Goal: Contribute content: Contribute content

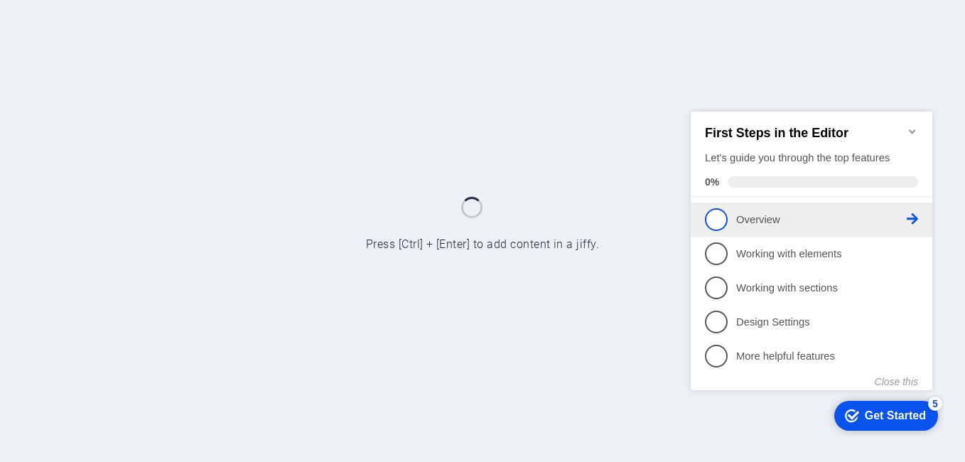
click at [717, 218] on span "1" at bounding box center [716, 219] width 23 height 23
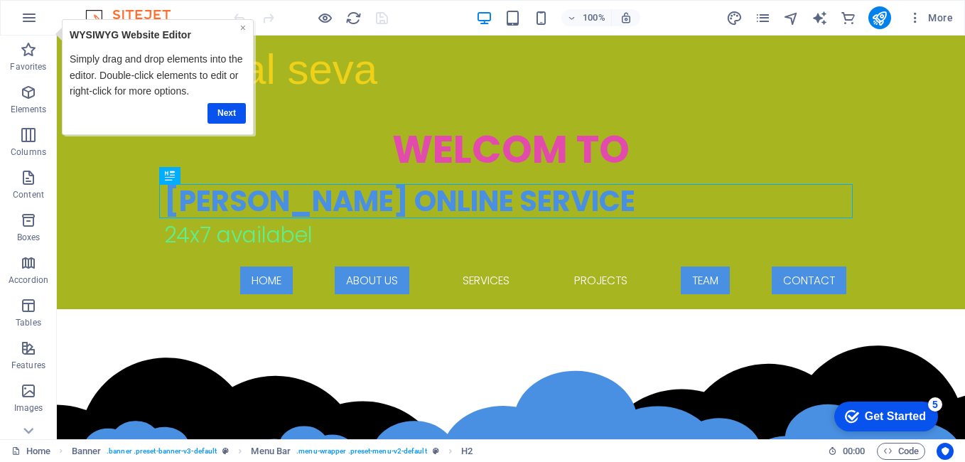
click at [240, 25] on link "×" at bounding box center [243, 27] width 6 height 11
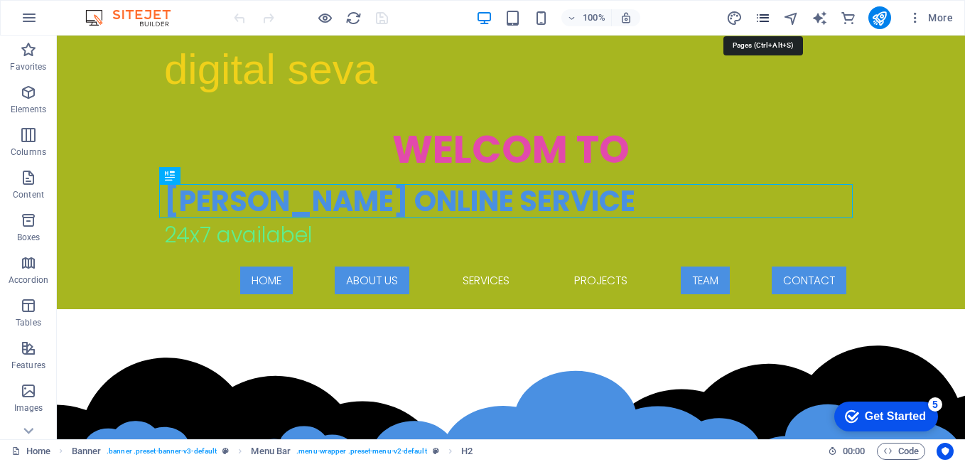
click at [761, 22] on icon "pages" at bounding box center [763, 18] width 16 height 16
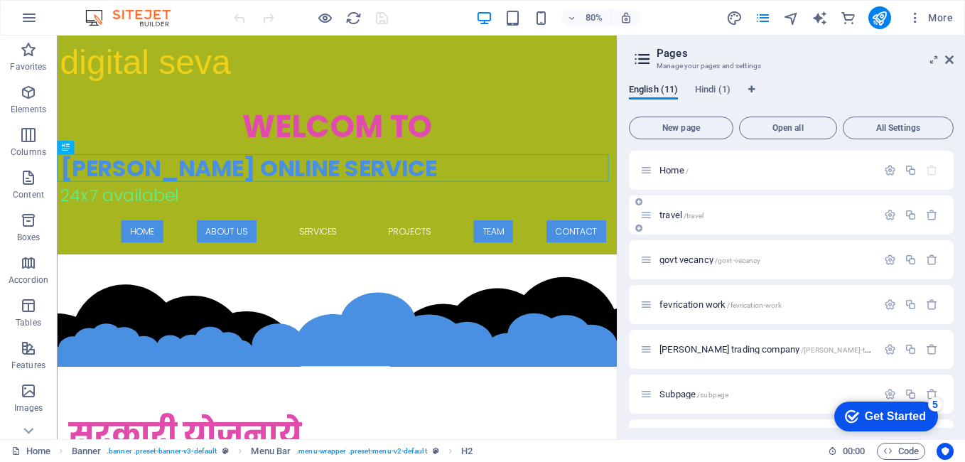
click at [697, 214] on span "/travel" at bounding box center [694, 216] width 20 height 8
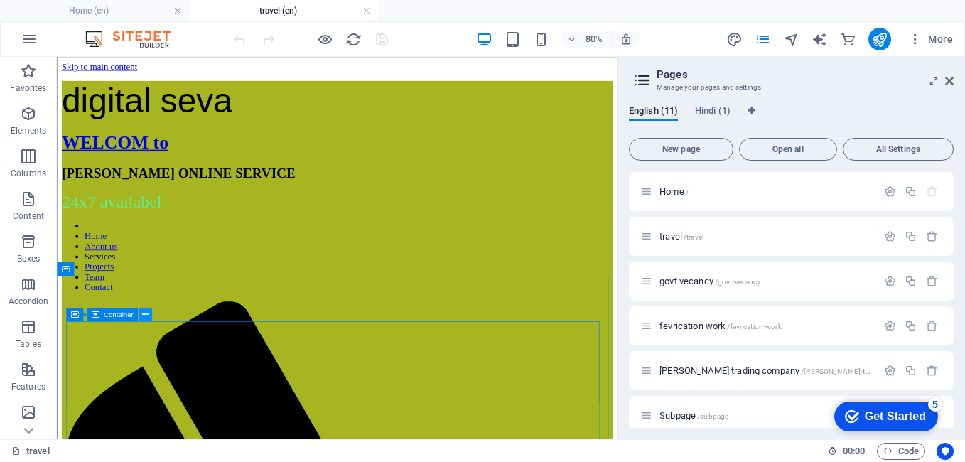
click at [145, 310] on icon at bounding box center [145, 315] width 6 height 12
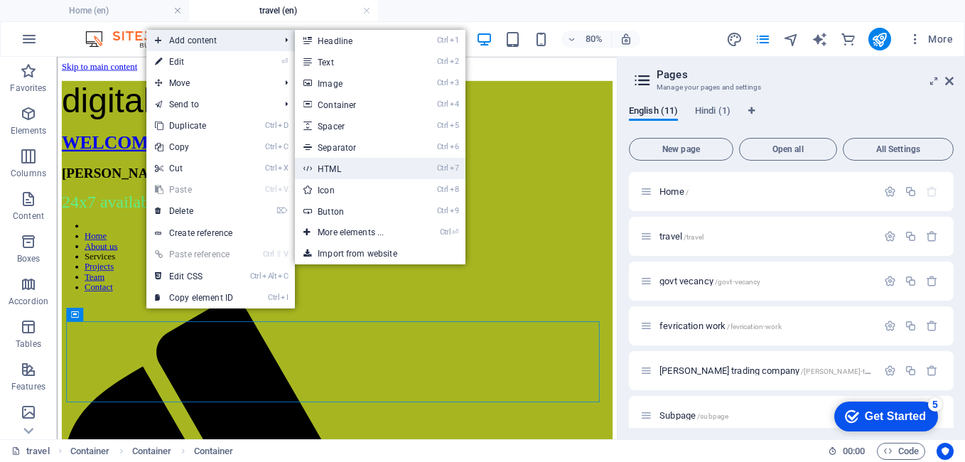
click at [336, 166] on link "Ctrl 7 HTML" at bounding box center [353, 168] width 117 height 21
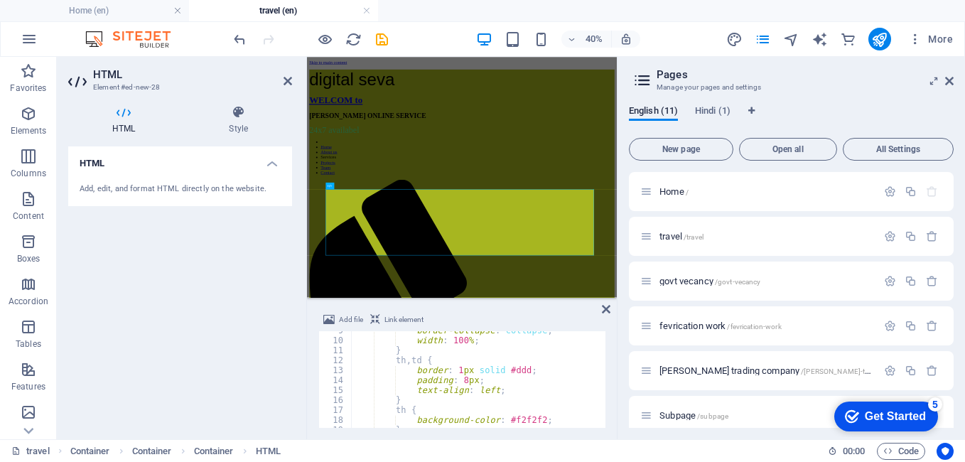
scroll to position [171, 0]
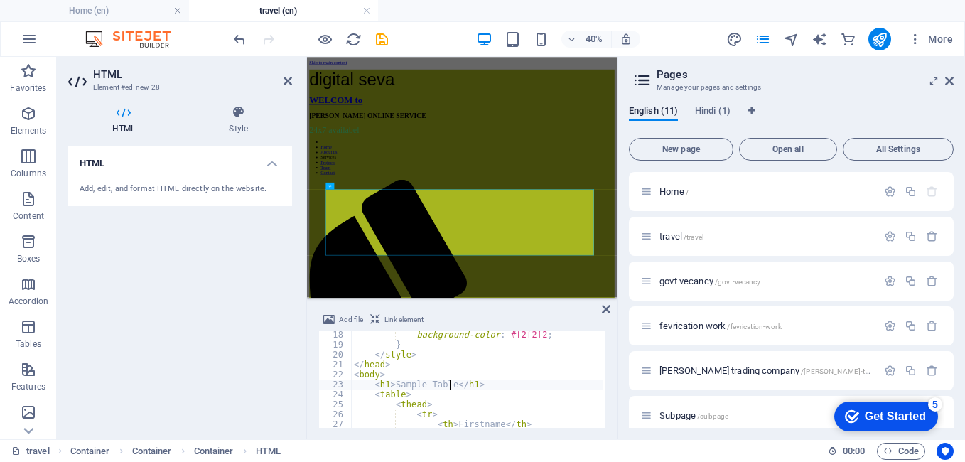
click at [449, 385] on div "background-color : #f2f2f2 ; } </ style > </ head > < body > < h1 > Sample Tabl…" at bounding box center [531, 387] width 360 height 114
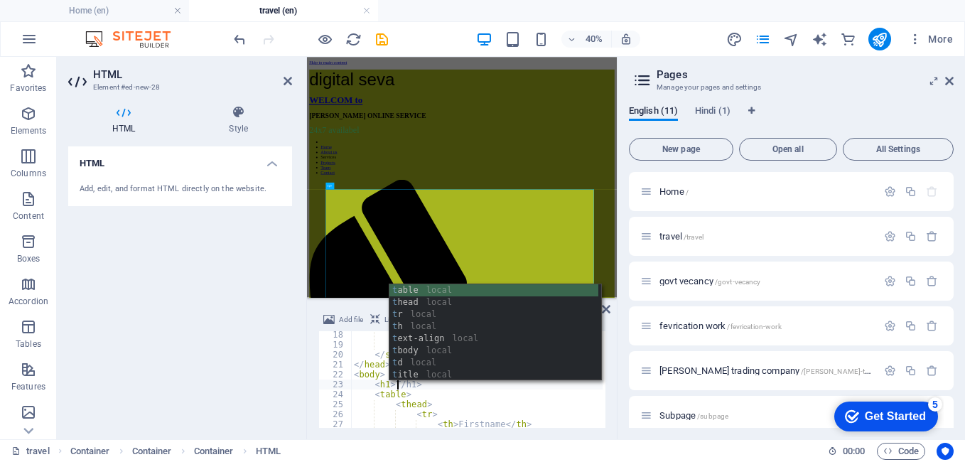
click at [449, 385] on div "background-color : #f2f2f2 ; } </ style > </ head > < body > < h1 > T/h1> < tab…" at bounding box center [531, 387] width 360 height 114
click at [449, 385] on div "background-color : #f2f2f2 ; } </ style > </ head > < body > < h1 > TA/h1> < ta…" at bounding box center [531, 387] width 360 height 114
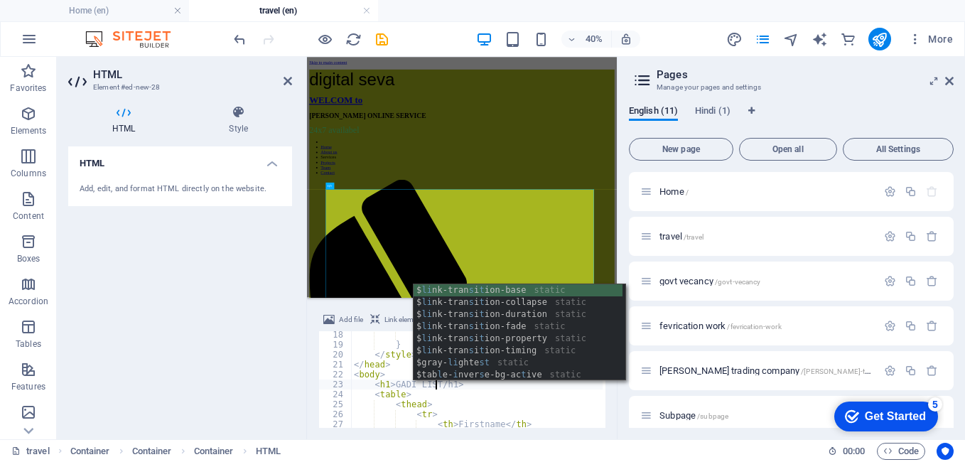
scroll to position [0, 6]
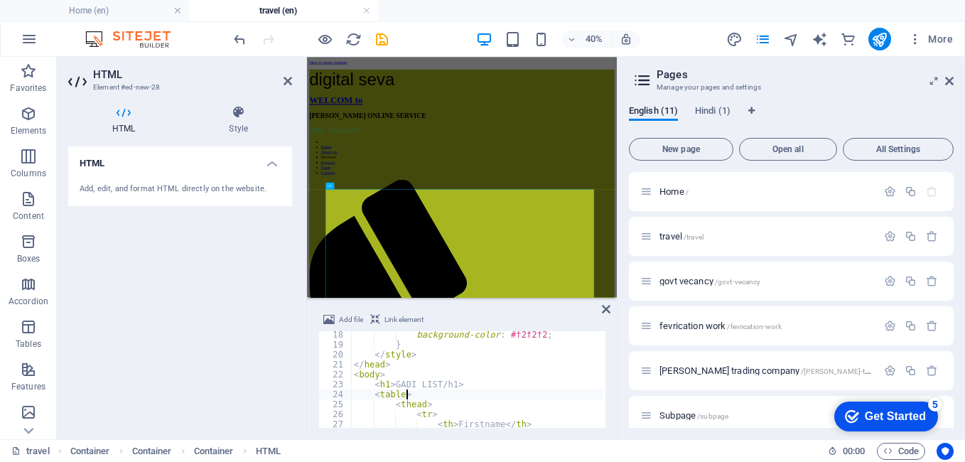
click at [470, 399] on div "background-color : #f2f2f2 ; } </ style > </ head > < body > < h1 > GADI LIST/h…" at bounding box center [531, 387] width 360 height 114
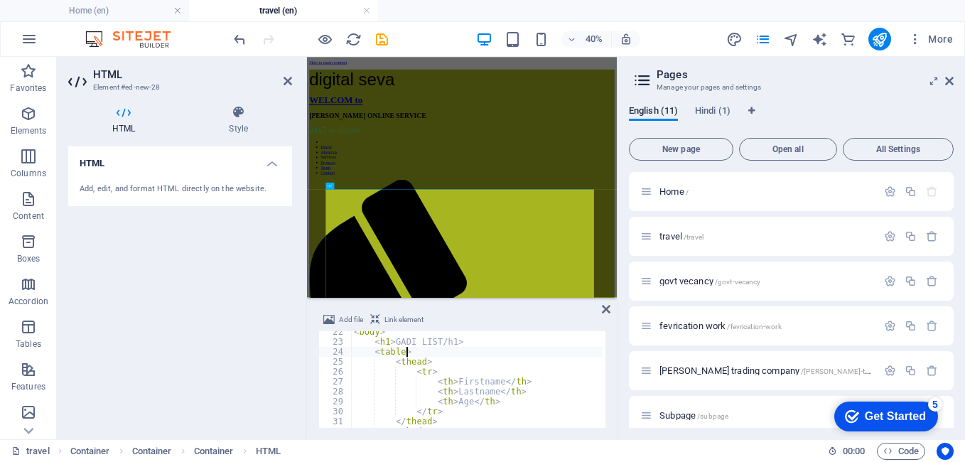
scroll to position [213, 0]
click at [493, 381] on div "< body > < h1 > GADI LIST/h1> < table > < thead > < tr > < th > Firstname </ th…" at bounding box center [531, 384] width 360 height 114
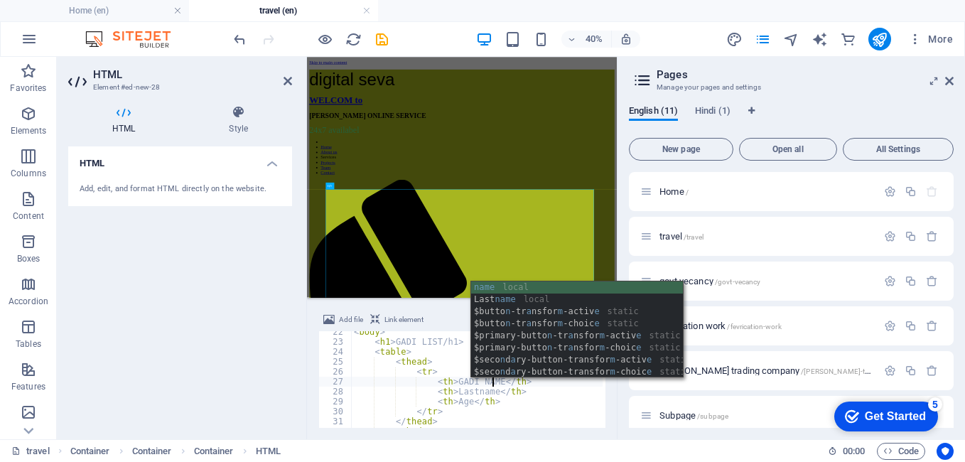
scroll to position [0, 11]
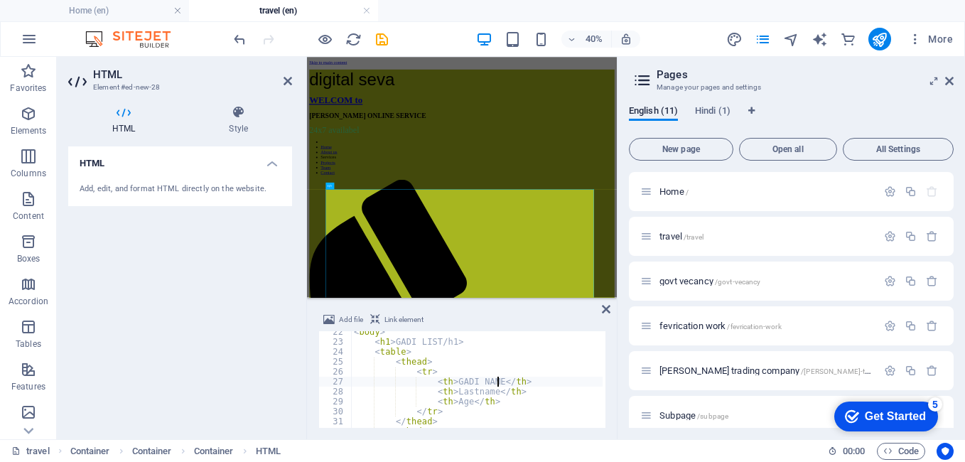
click at [488, 393] on div "< body > < h1 > GADI LIST/h1> < table > < thead > < tr > < th > GADI NAME </ th…" at bounding box center [531, 384] width 360 height 114
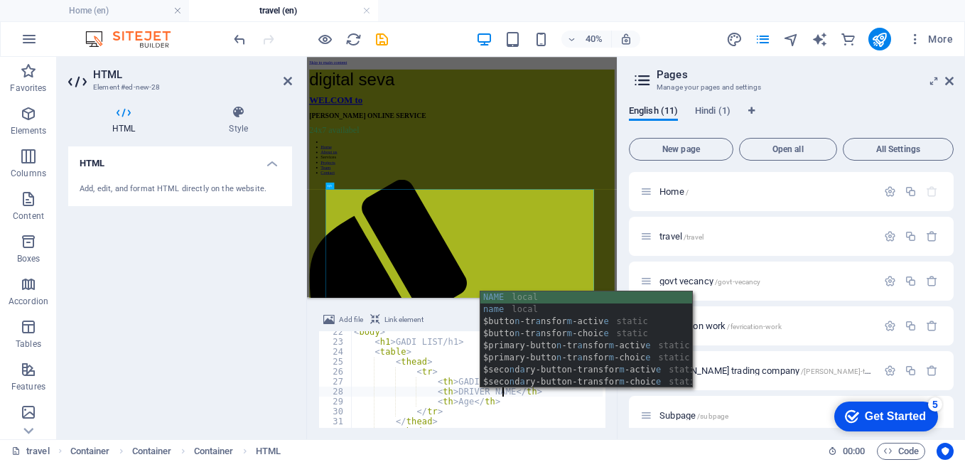
scroll to position [0, 12]
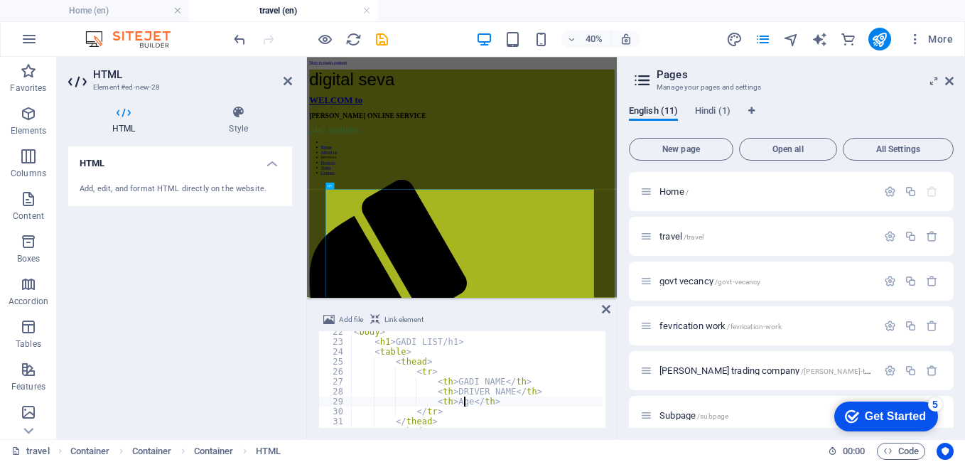
click at [464, 404] on div "< body > < h1 > GADI LIST/h1> < table > < thead > < tr > < th > GADI NAME </ th…" at bounding box center [531, 384] width 360 height 114
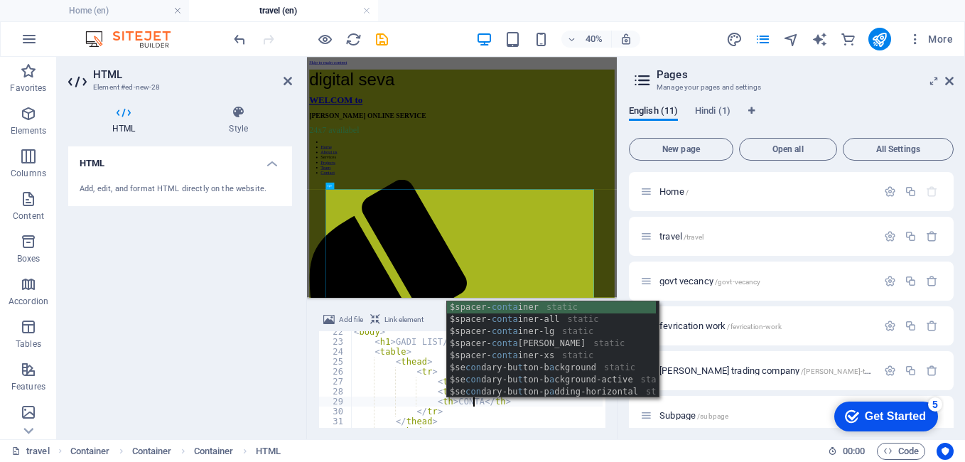
scroll to position [0, 10]
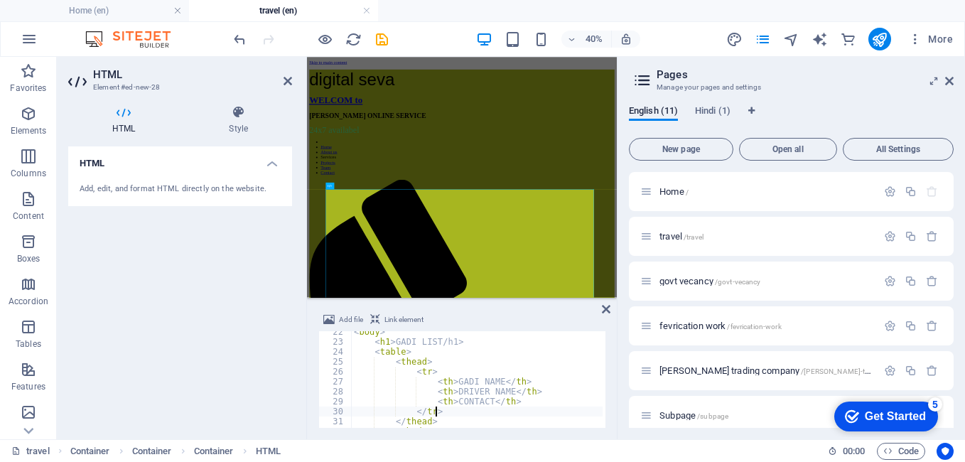
click at [476, 411] on div "< body > < h1 > GADI LIST/h1> < table > < thead > < tr > < th > GADI NAME </ th…" at bounding box center [531, 384] width 360 height 114
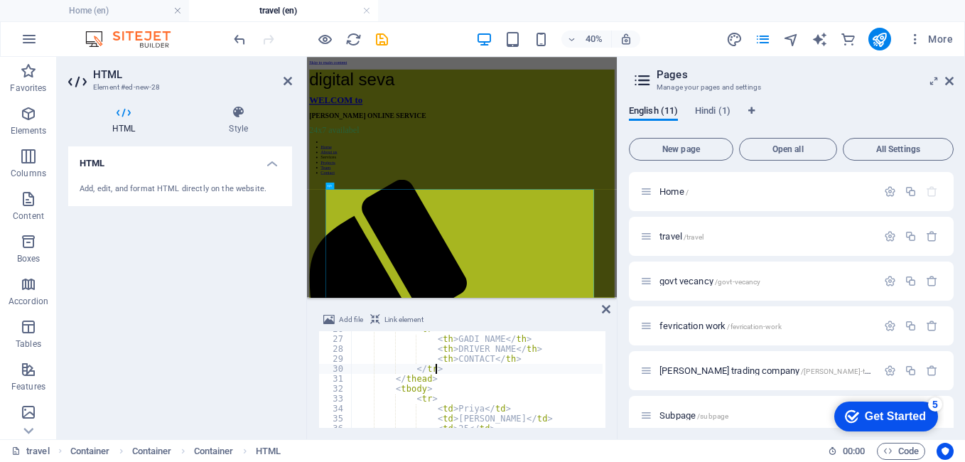
scroll to position [299, 0]
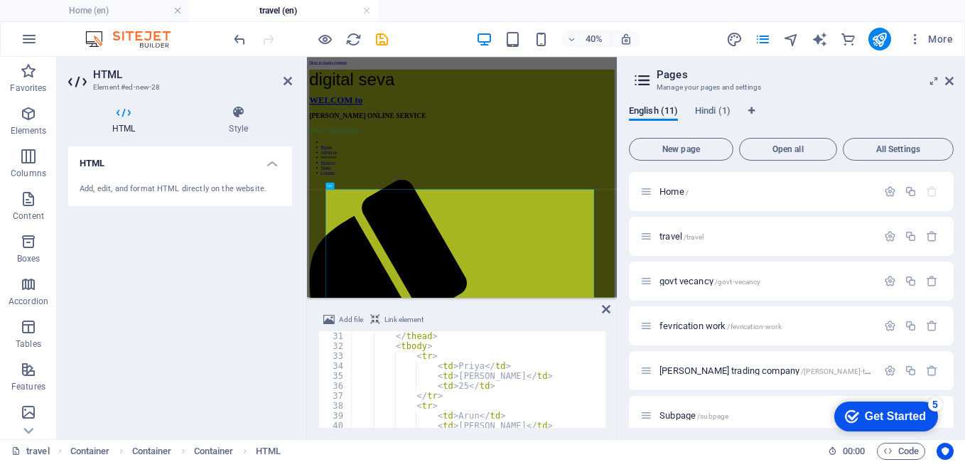
click at [473, 366] on div "</ thead > < tbody > < tr > < td > Priya </ td > < td > [PERSON_NAME] </ td > <…" at bounding box center [531, 388] width 360 height 114
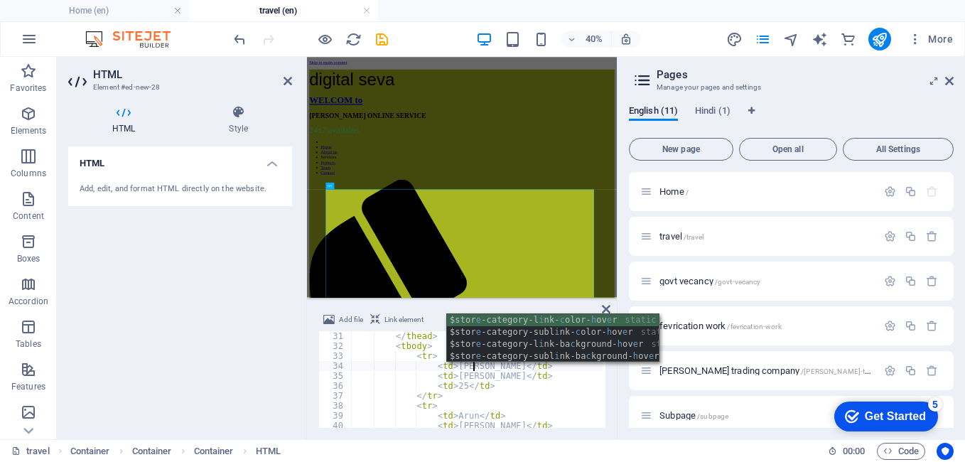
scroll to position [0, 10]
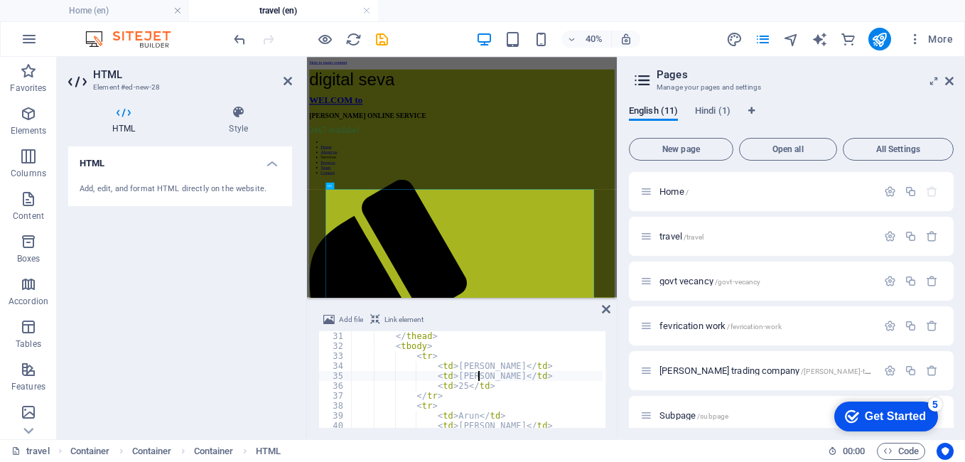
click at [478, 377] on div "</ thead > < tbody > < tr > < td > [PERSON_NAME] </ td > < td > [PERSON_NAME] <…" at bounding box center [531, 388] width 360 height 114
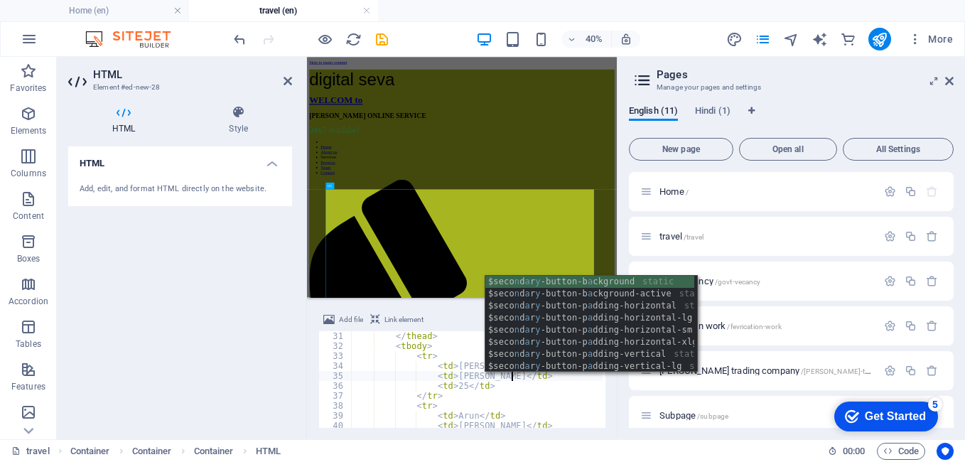
scroll to position [0, 13]
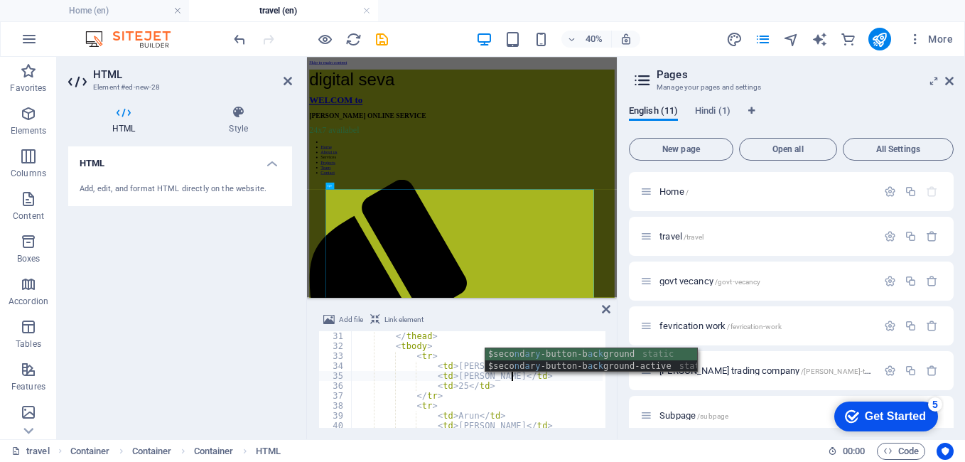
click at [460, 388] on div "</ thead > < tbody > < tr > < td > [PERSON_NAME] </ td > < td > [PERSON_NAME] <…" at bounding box center [531, 388] width 360 height 114
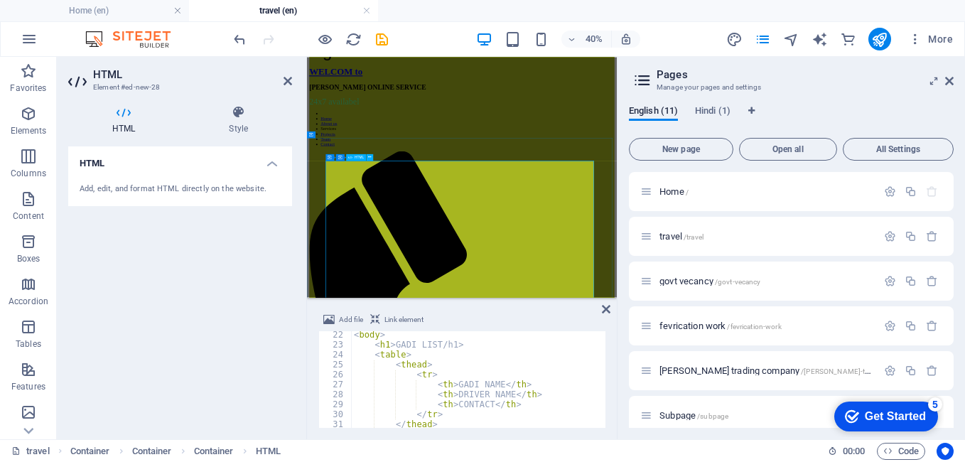
scroll to position [213, 0]
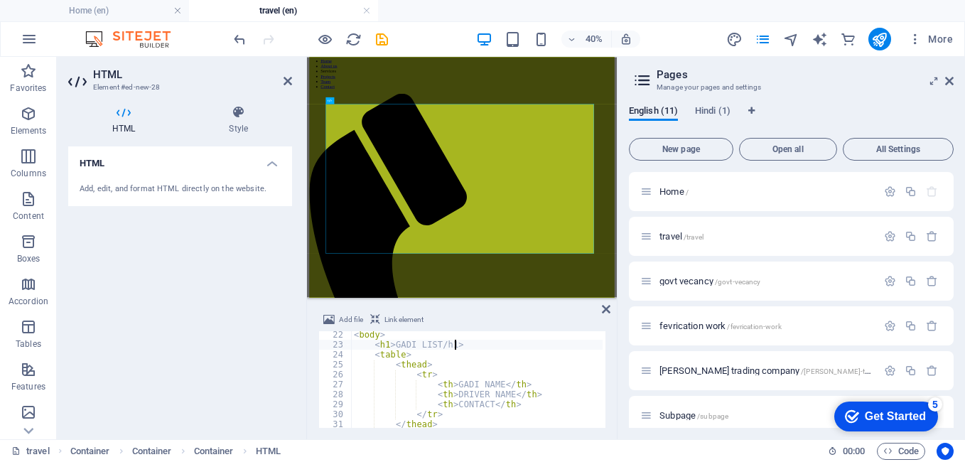
click at [467, 345] on div "< body > < h1 > GADI LIST/h1> < table > < thead > < tr > < th > GADI NAME </ th…" at bounding box center [531, 387] width 360 height 114
click at [479, 365] on div "< body > < h1 > GADI LIST < table > < thead > < tr > < th > GADI NAME </ th > <…" at bounding box center [531, 387] width 360 height 114
type textarea "<thead>"
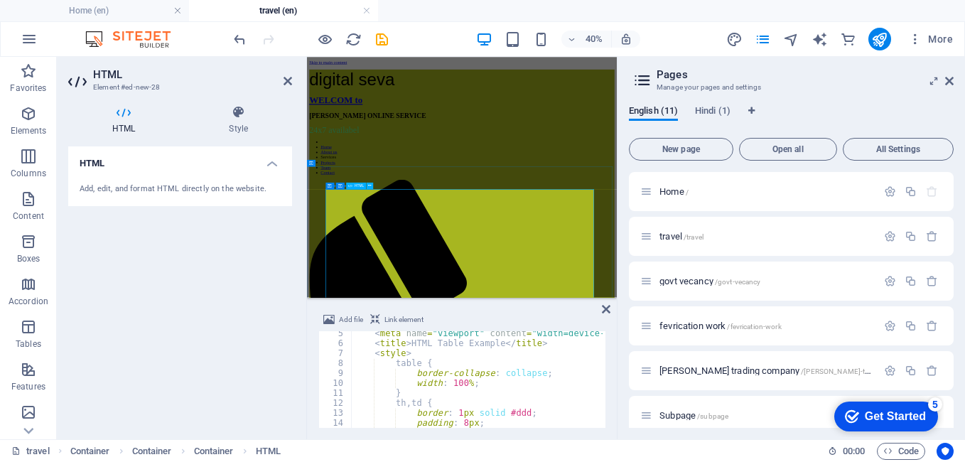
scroll to position [71, 0]
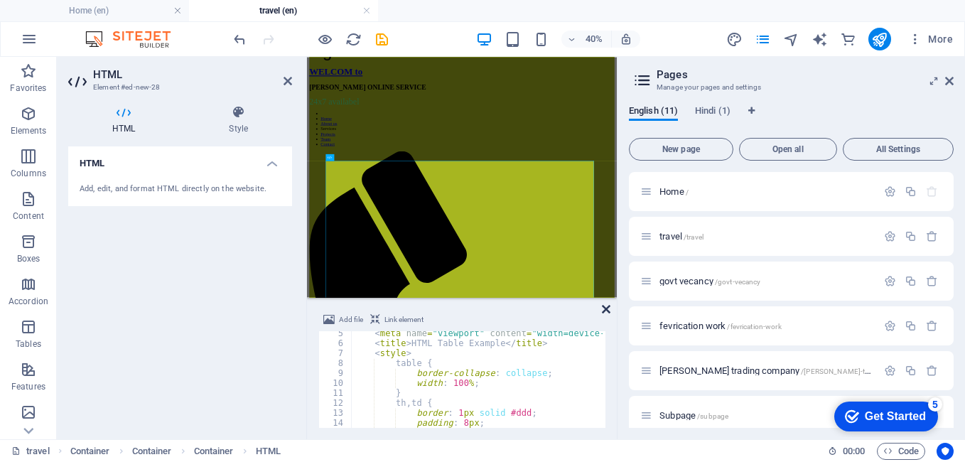
click at [608, 306] on icon at bounding box center [606, 309] width 9 height 11
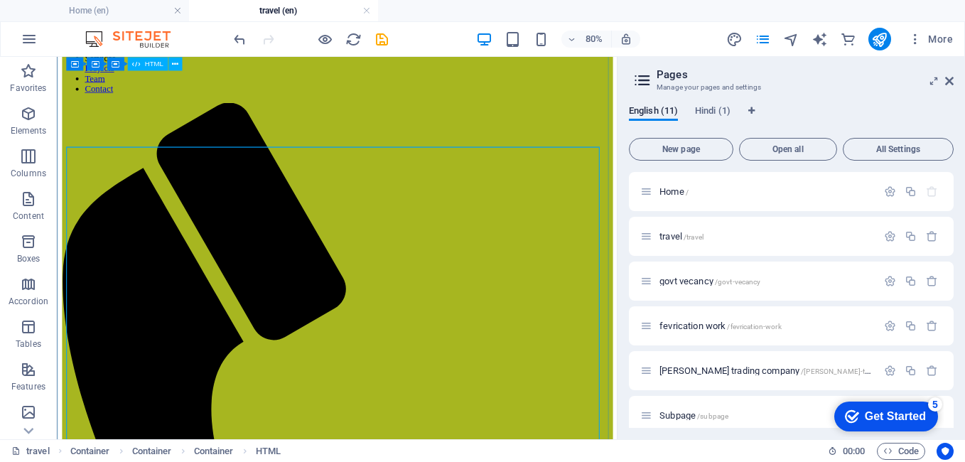
scroll to position [138, 0]
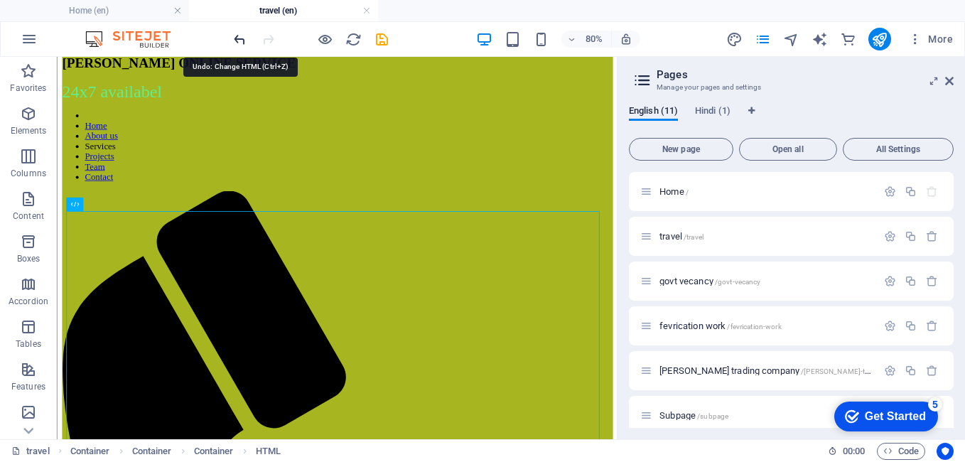
click at [237, 36] on icon "undo" at bounding box center [240, 39] width 16 height 16
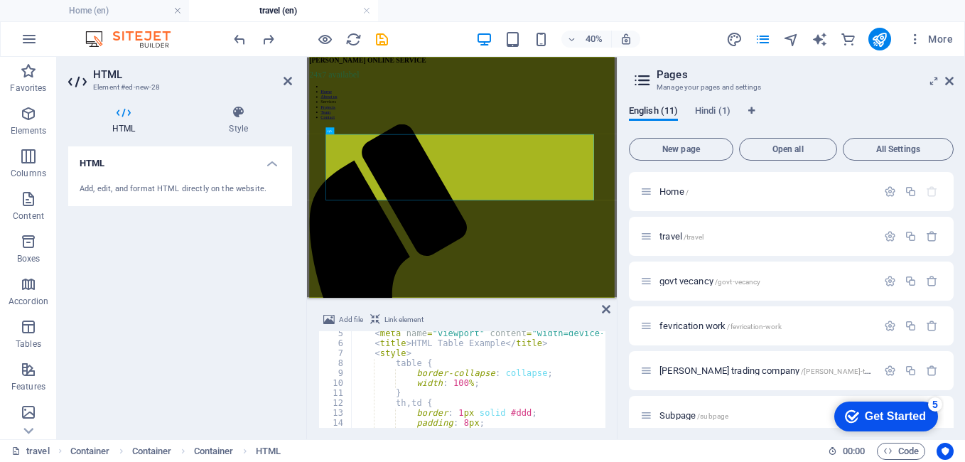
scroll to position [43, 0]
click at [263, 36] on icon "redo" at bounding box center [268, 39] width 16 height 16
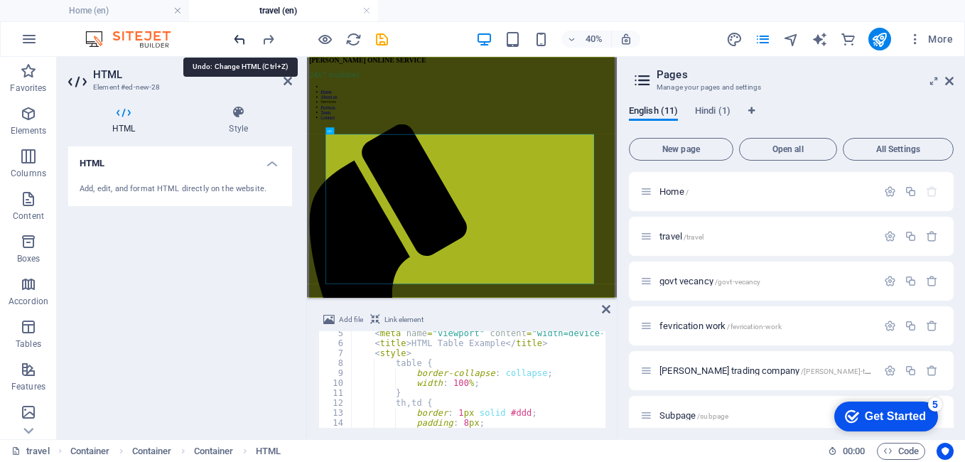
click at [237, 38] on icon "undo" at bounding box center [240, 39] width 16 height 16
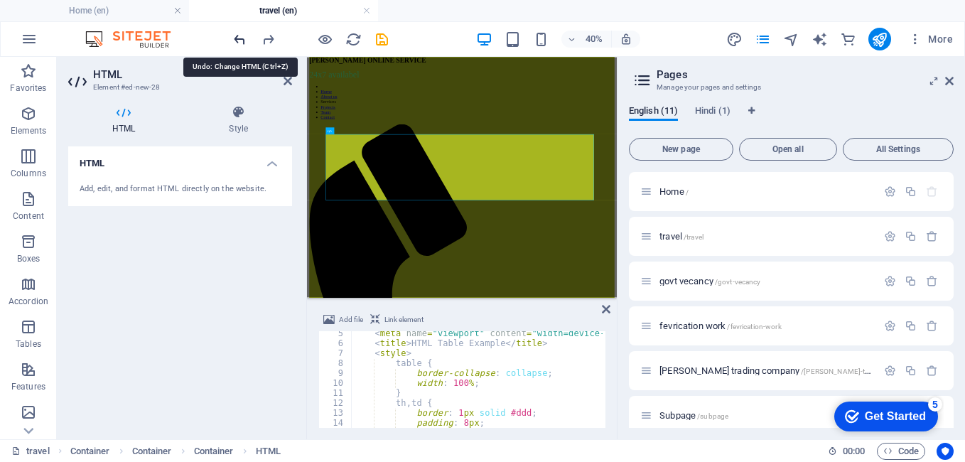
click at [237, 34] on icon "undo" at bounding box center [240, 39] width 16 height 16
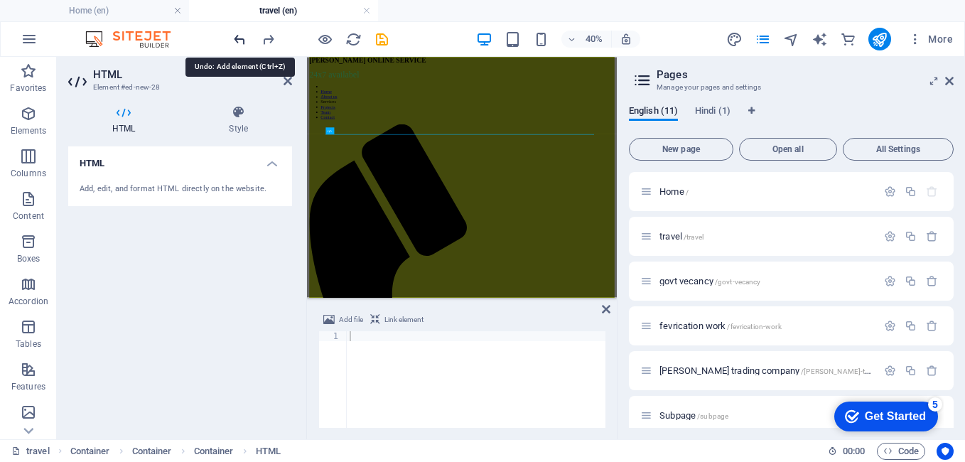
click at [237, 34] on icon "undo" at bounding box center [240, 39] width 16 height 16
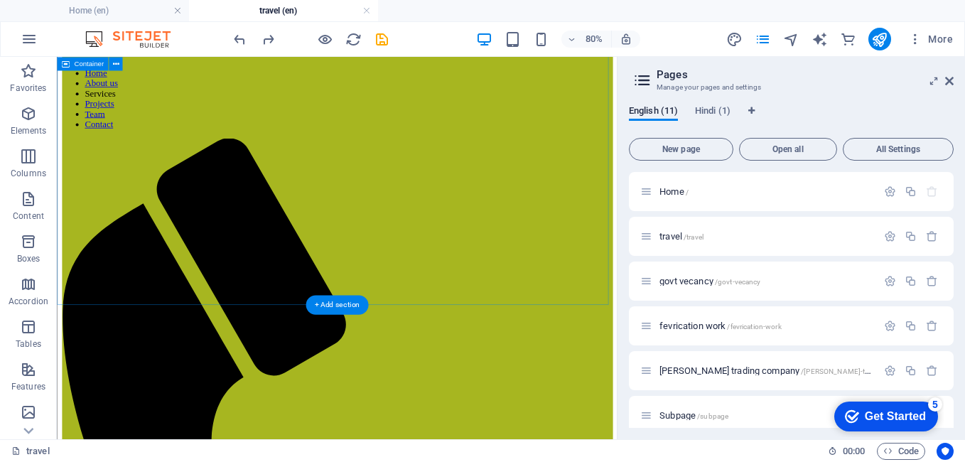
scroll to position [0, 0]
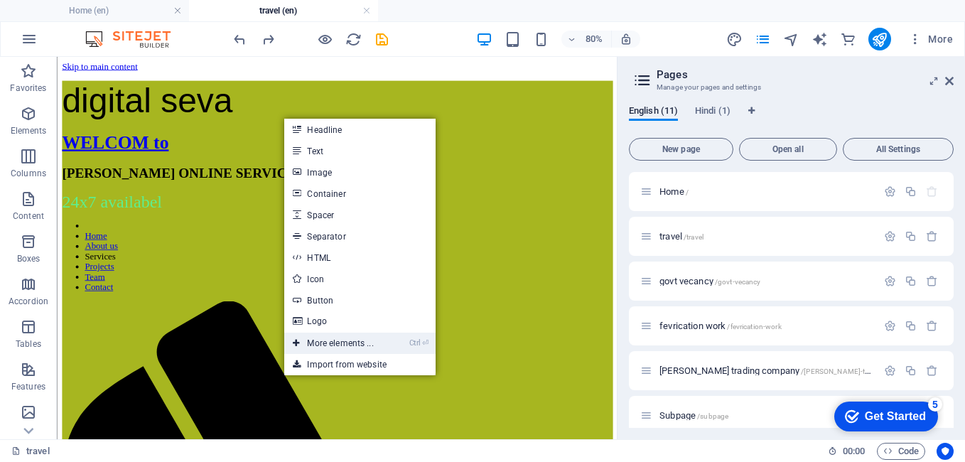
click at [304, 341] on link "Ctrl ⏎ More elements ..." at bounding box center [332, 343] width 97 height 21
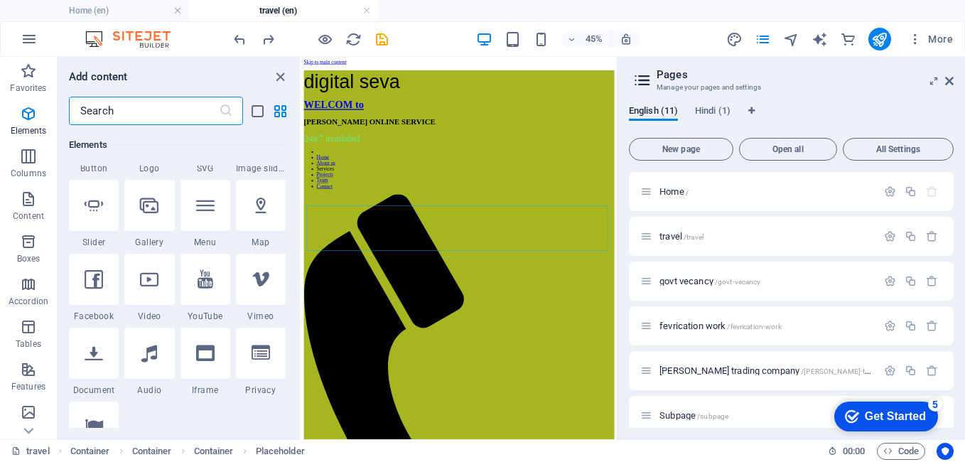
scroll to position [365, 0]
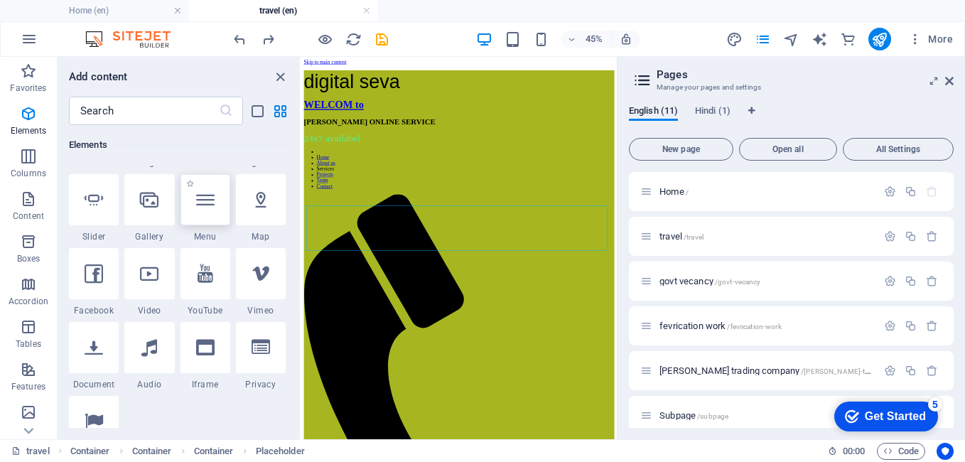
click at [208, 199] on icon at bounding box center [205, 200] width 18 height 18
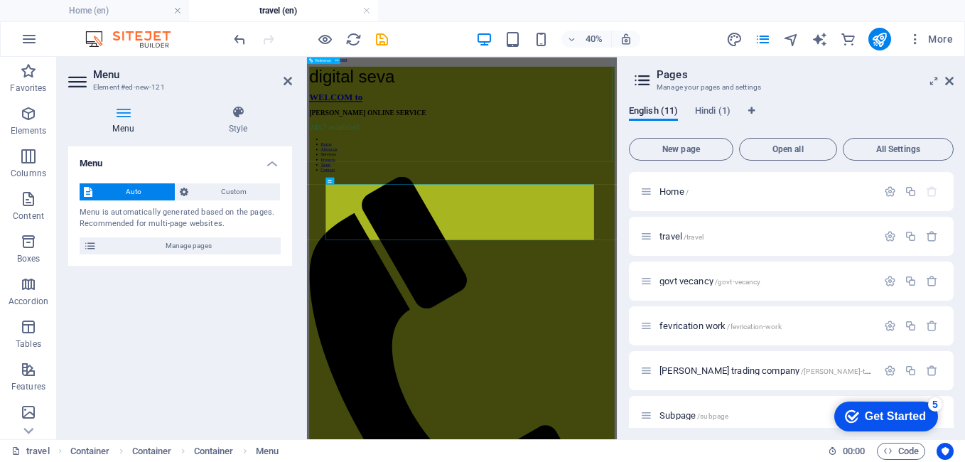
scroll to position [0, 0]
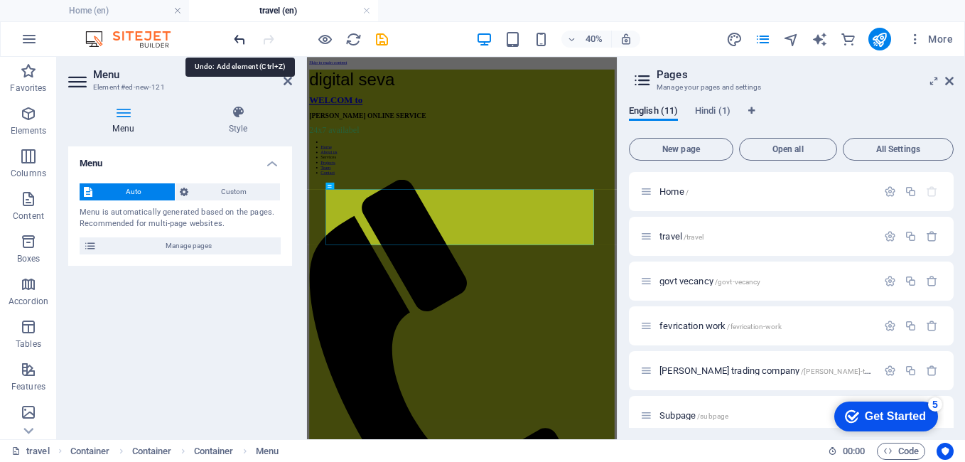
click at [237, 33] on icon "undo" at bounding box center [240, 39] width 16 height 16
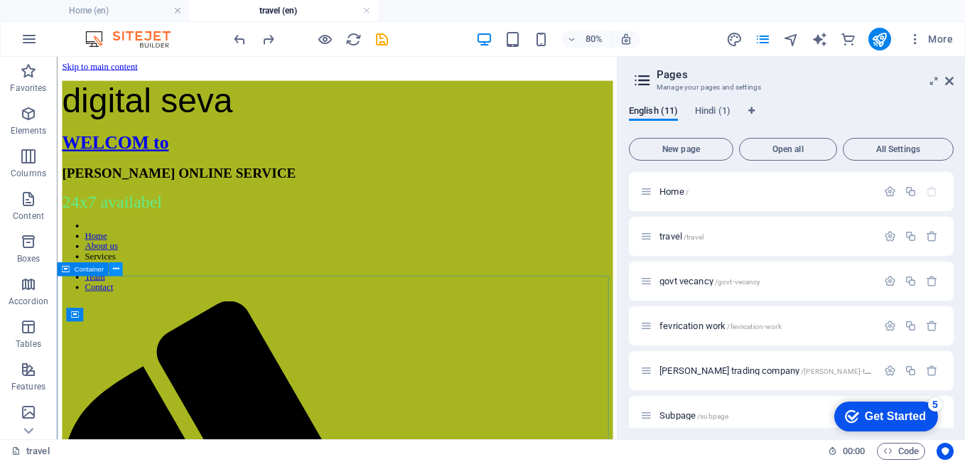
click at [116, 265] on icon at bounding box center [115, 269] width 6 height 12
click at [124, 311] on icon at bounding box center [125, 315] width 6 height 12
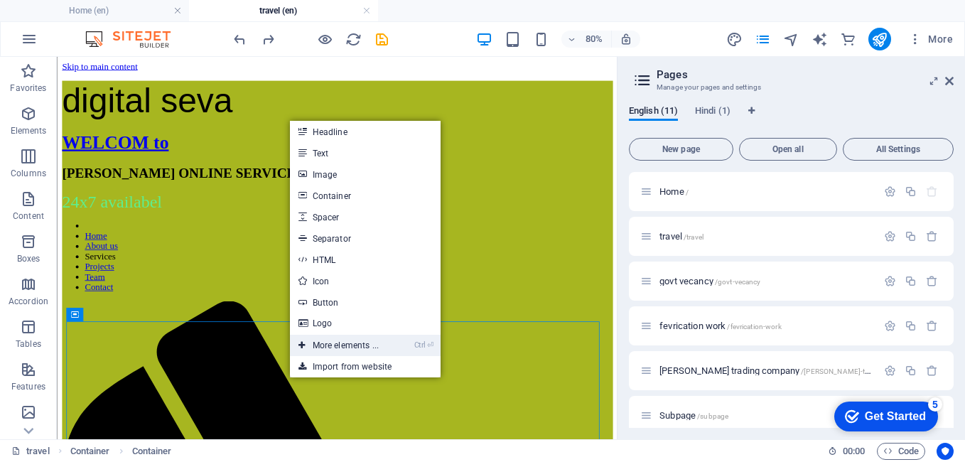
click at [377, 345] on link "Ctrl ⏎ More elements ..." at bounding box center [338, 345] width 97 height 21
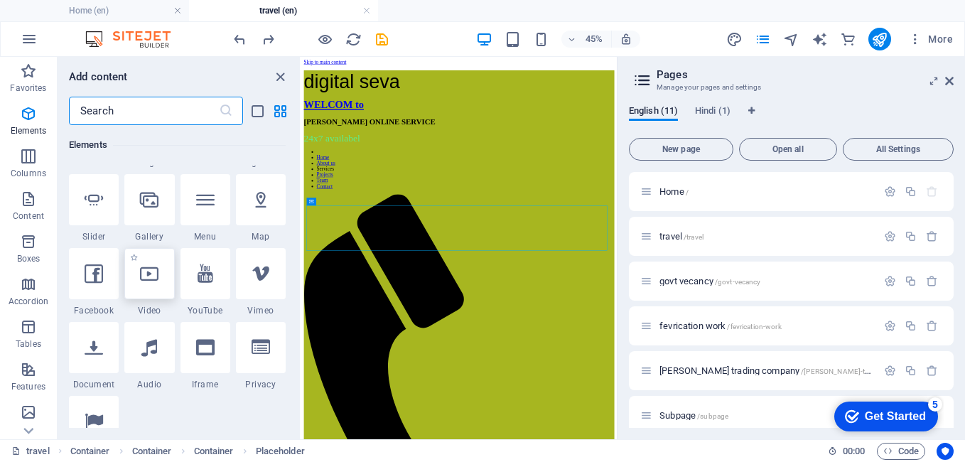
scroll to position [294, 0]
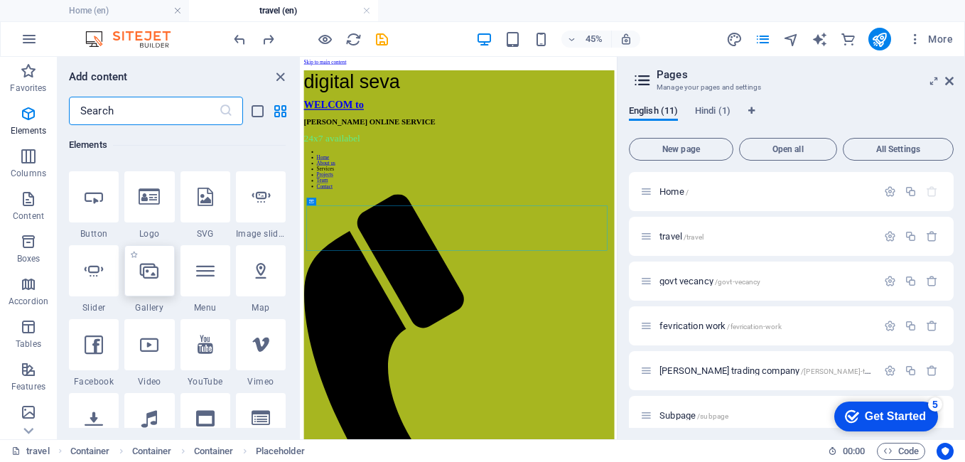
click at [155, 284] on div at bounding box center [149, 270] width 50 height 51
select select "4"
select select "%"
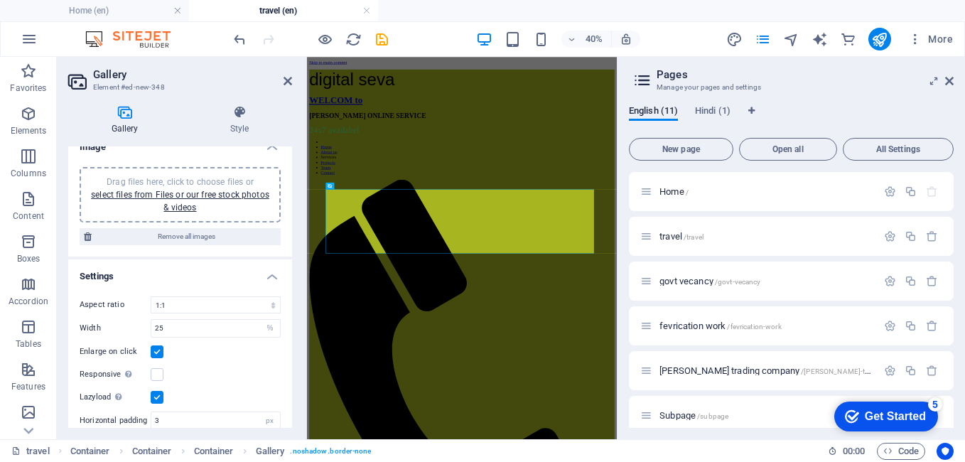
scroll to position [0, 0]
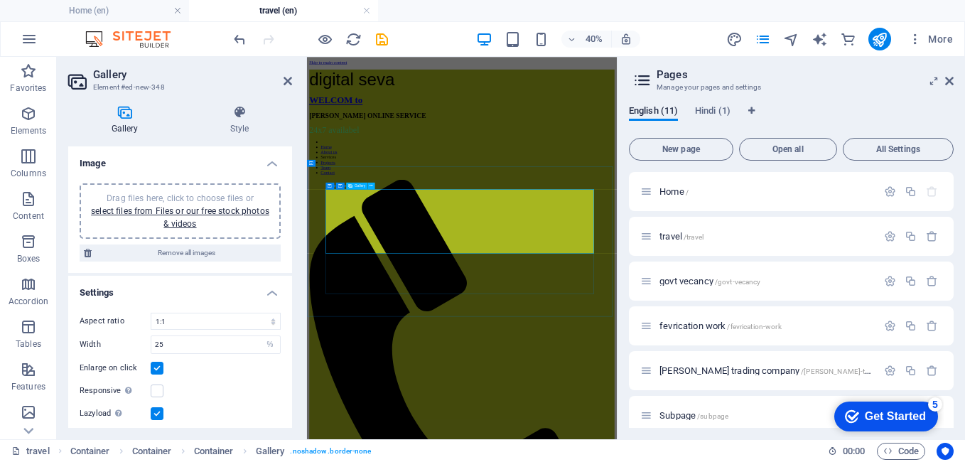
click at [284, 78] on icon at bounding box center [288, 80] width 9 height 11
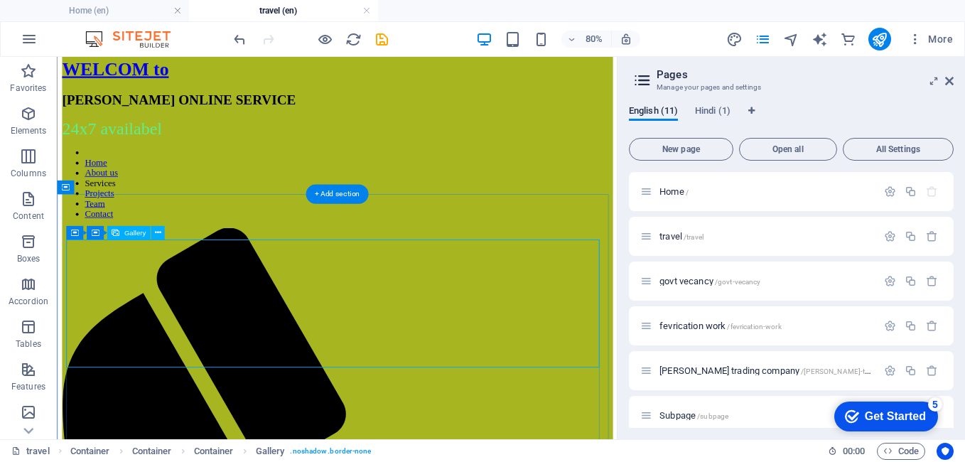
scroll to position [71, 0]
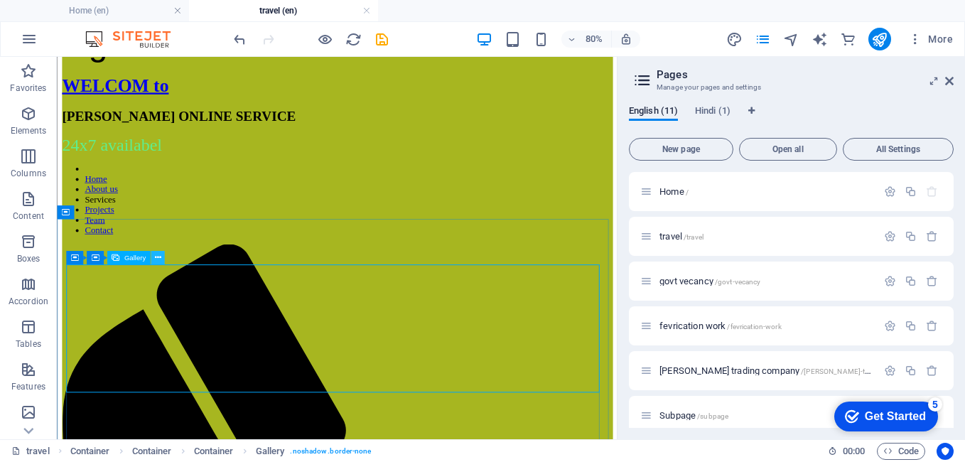
click at [157, 253] on icon at bounding box center [157, 258] width 6 height 12
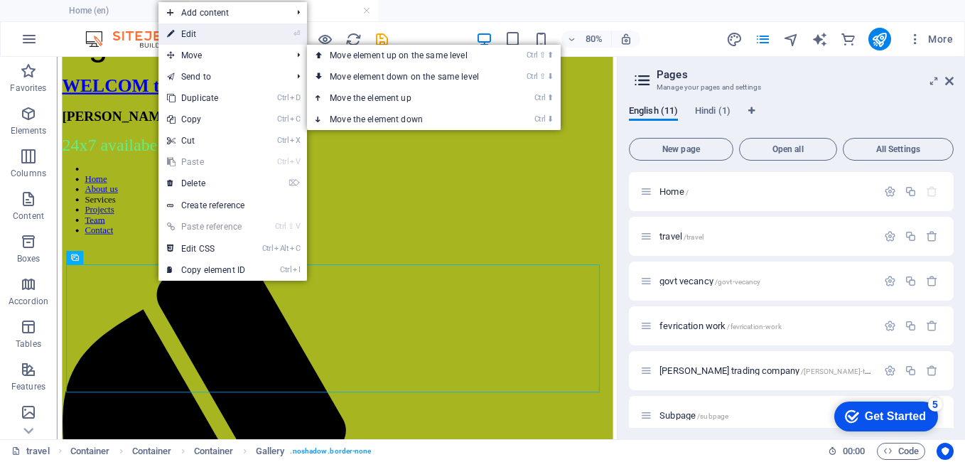
click at [196, 31] on link "⏎ Edit" at bounding box center [206, 33] width 95 height 21
select select "4"
select select "%"
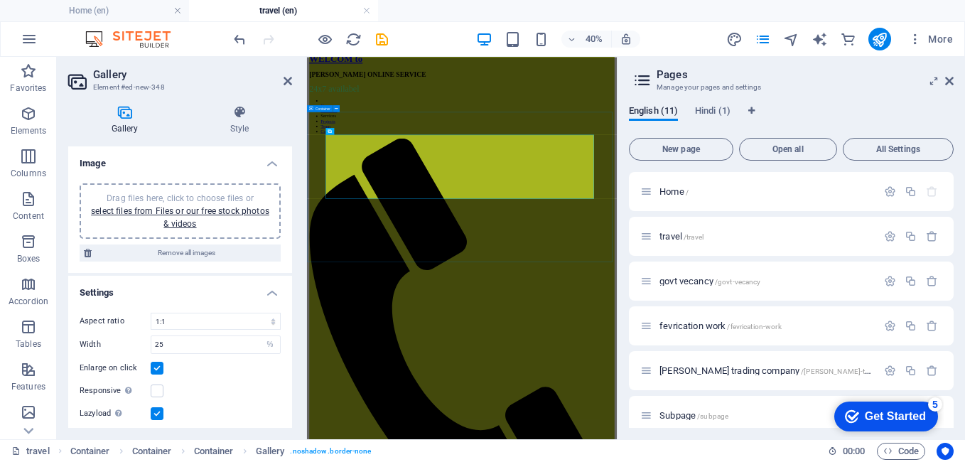
scroll to position [0, 0]
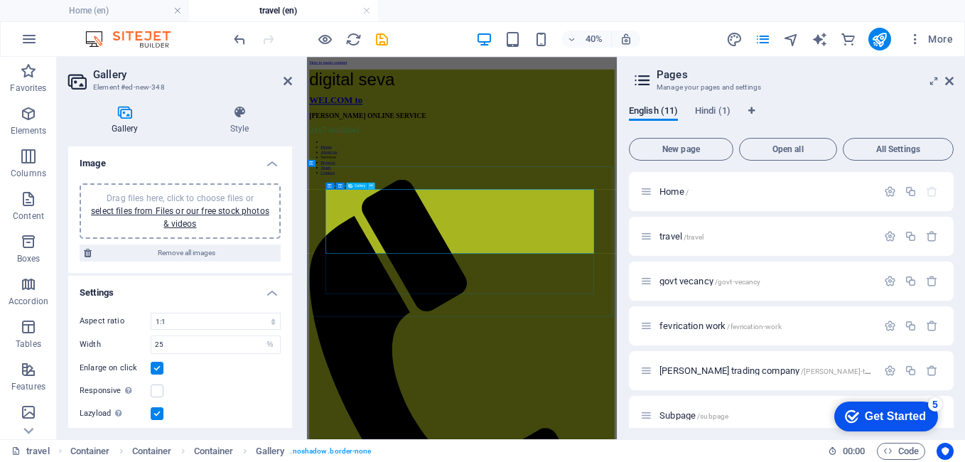
click at [372, 184] on icon at bounding box center [371, 186] width 3 height 6
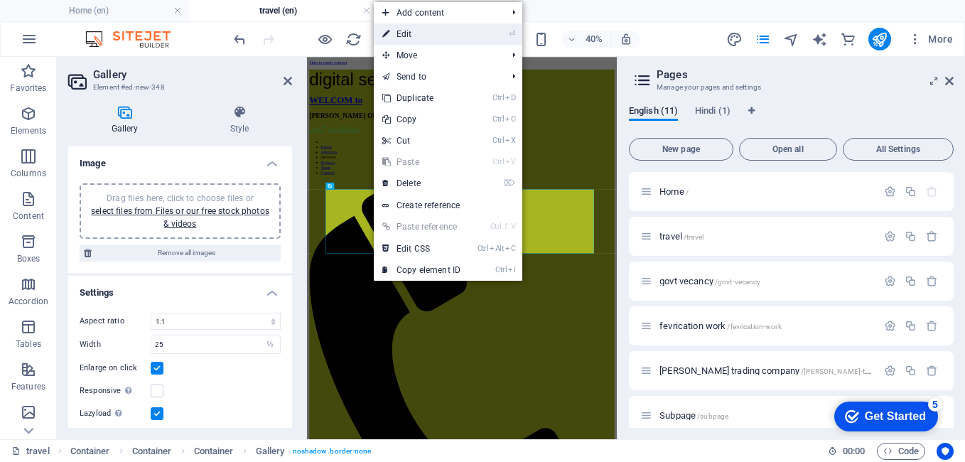
click at [412, 36] on link "⏎ Edit" at bounding box center [421, 33] width 95 height 21
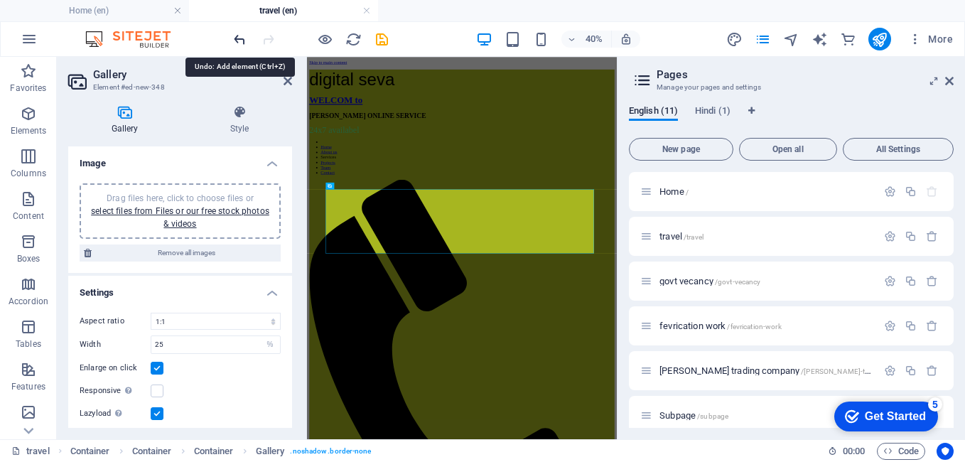
click at [239, 36] on icon "undo" at bounding box center [240, 39] width 16 height 16
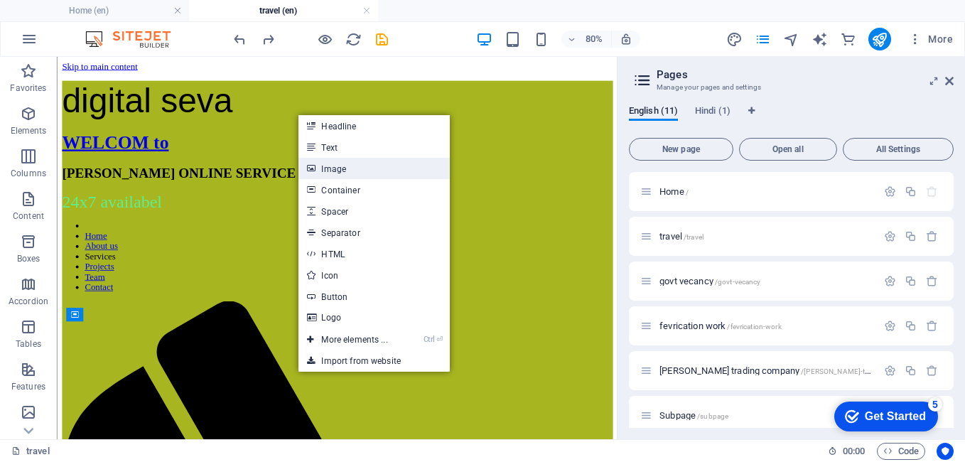
click at [335, 166] on link "Image" at bounding box center [374, 168] width 151 height 21
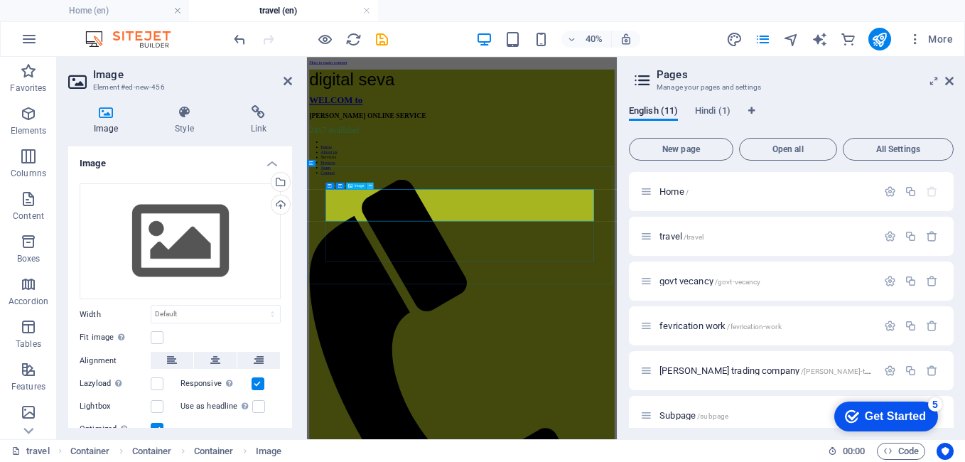
click at [370, 183] on icon at bounding box center [370, 186] width 3 height 6
click at [242, 36] on icon "undo" at bounding box center [240, 39] width 16 height 16
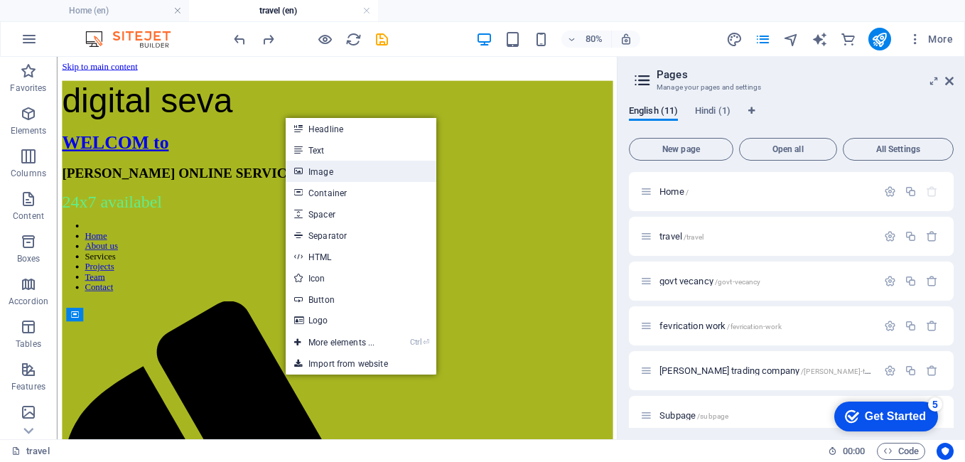
click at [328, 174] on link "Image" at bounding box center [361, 171] width 151 height 21
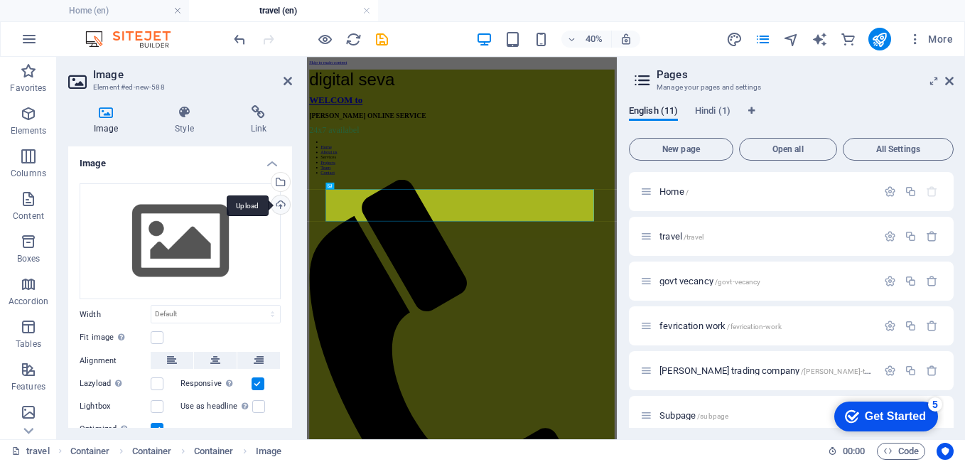
click at [275, 198] on div "Upload" at bounding box center [279, 205] width 21 height 21
click at [279, 205] on div "Upload" at bounding box center [279, 205] width 21 height 21
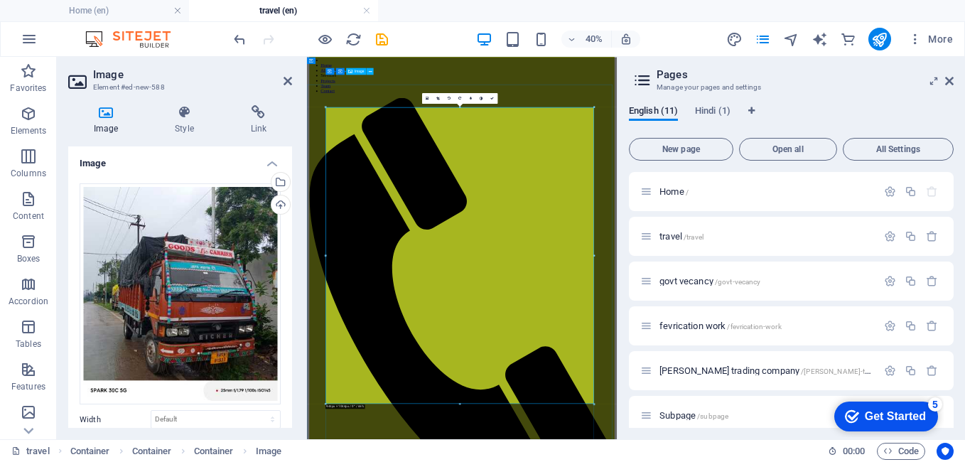
scroll to position [209, 0]
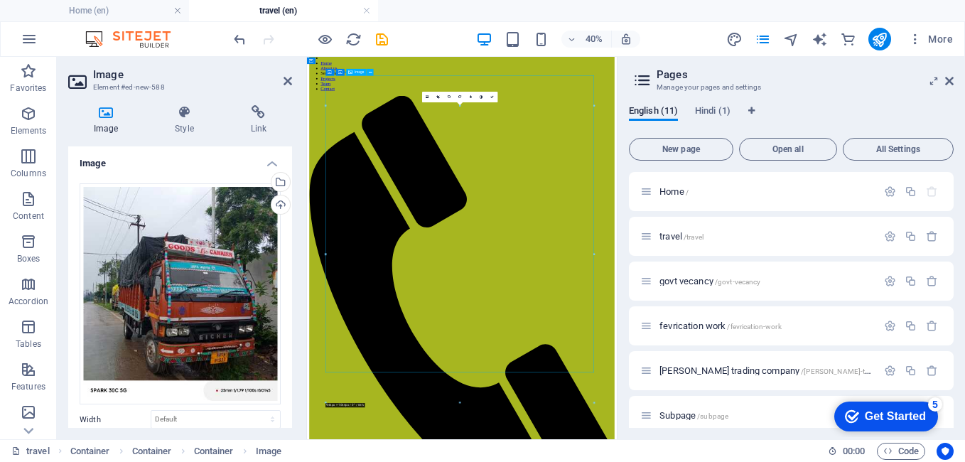
drag, startPoint x: 1012, startPoint y: 840, endPoint x: 1005, endPoint y: 769, distance: 71.4
drag, startPoint x: 998, startPoint y: 830, endPoint x: 984, endPoint y: 748, distance: 83.0
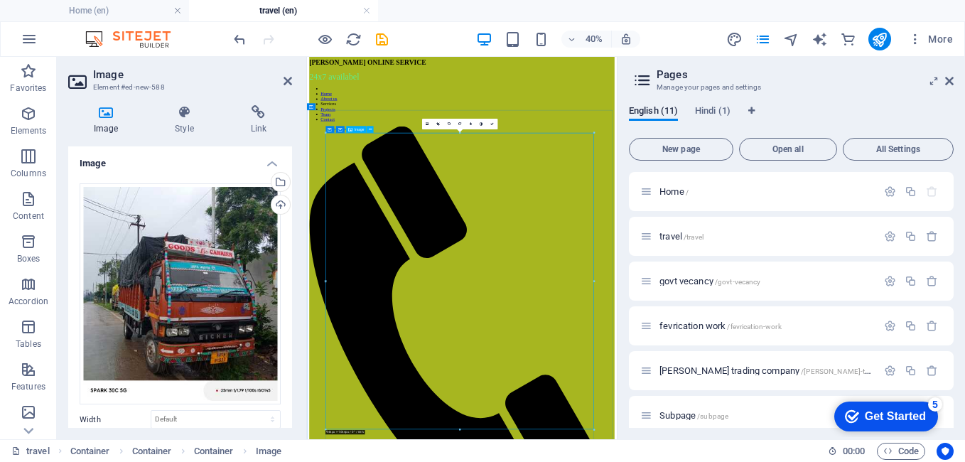
scroll to position [0, 0]
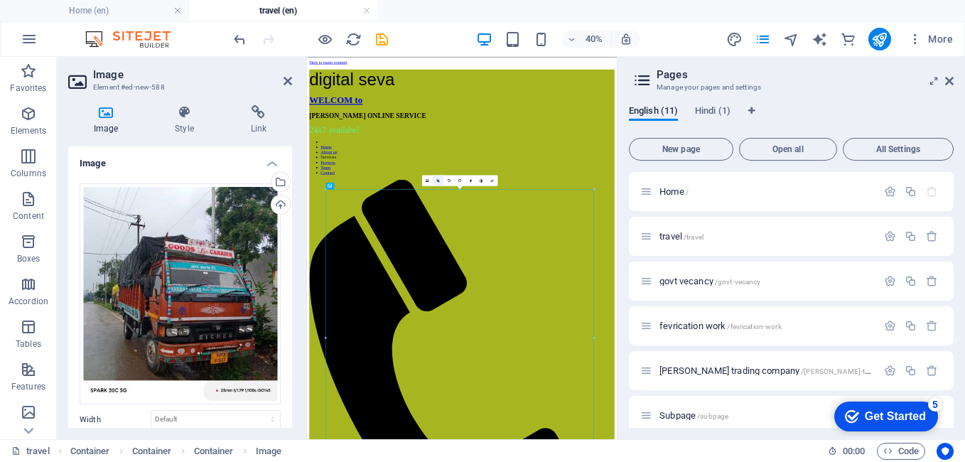
click at [437, 181] on icon at bounding box center [437, 180] width 3 height 4
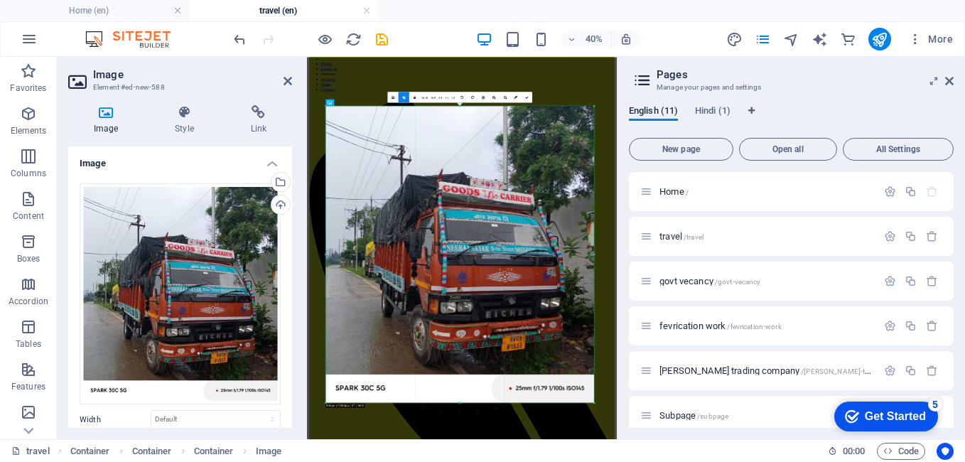
scroll to position [209, 0]
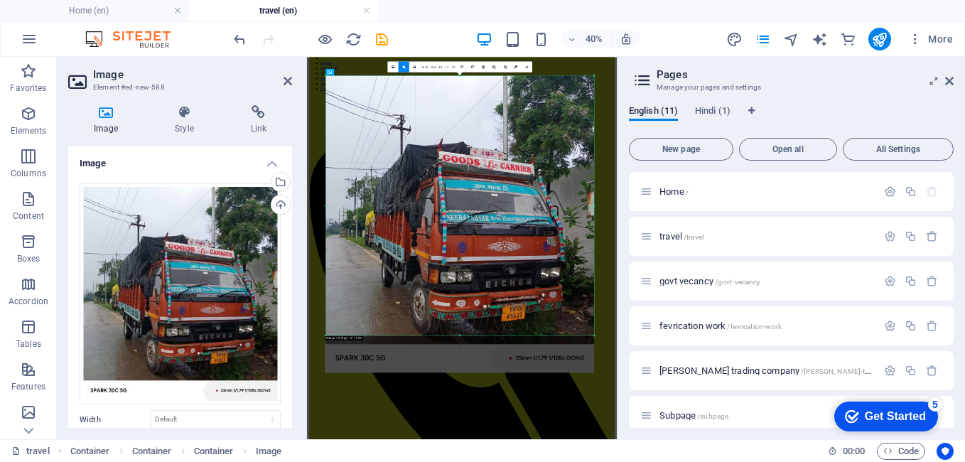
drag, startPoint x: 594, startPoint y: 403, endPoint x: 594, endPoint y: 311, distance: 92.4
click at [594, 311] on div "180 170 160 150 140 130 120 110 100 90 80 70 60 50 40 30 20 10 0 -10 -20 -30 -4…" at bounding box center [460, 205] width 269 height 260
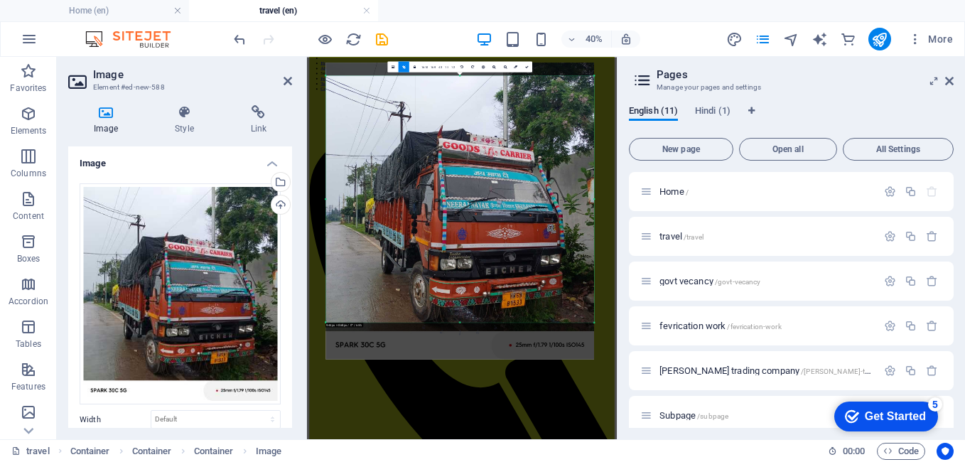
drag, startPoint x: 463, startPoint y: 76, endPoint x: 466, endPoint y: 109, distance: 32.8
click at [466, 109] on div "180 170 160 150 140 130 120 110 100 90 80 70 60 50 40 30 20 10 0 -10 -20 -30 -4…" at bounding box center [460, 198] width 269 height 247
click at [527, 68] on icon at bounding box center [527, 67] width 4 height 4
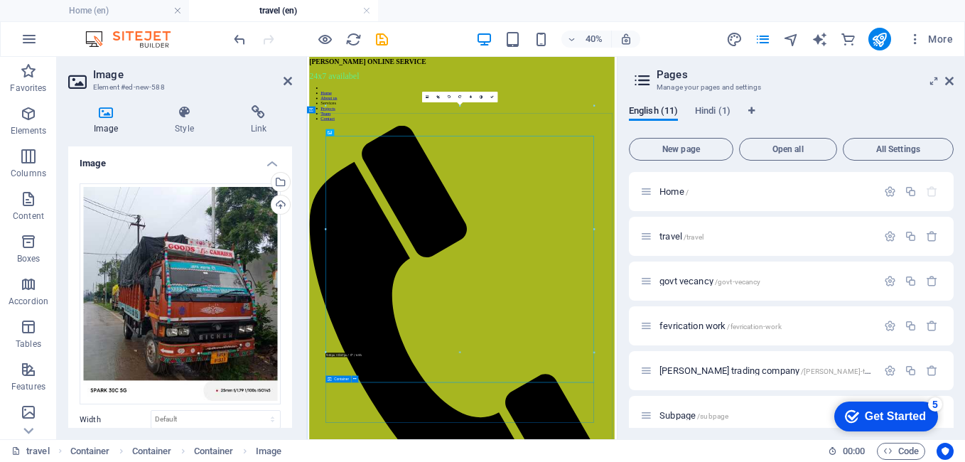
scroll to position [63, 0]
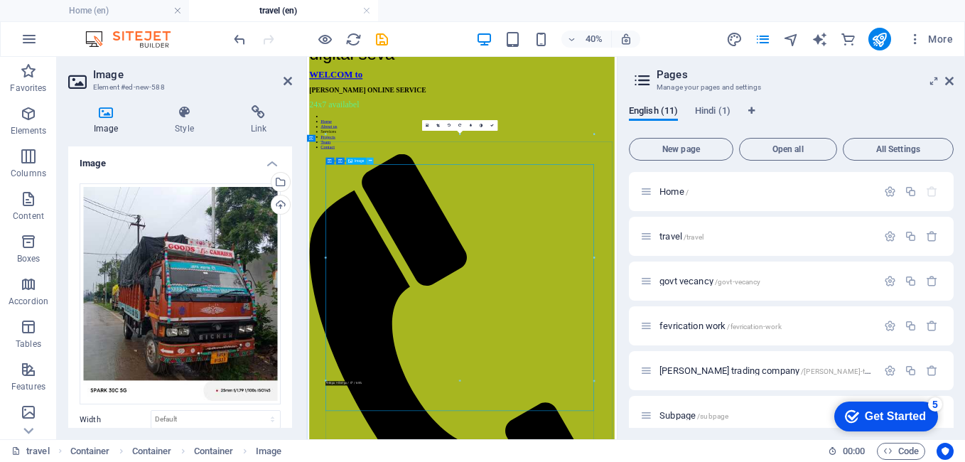
click at [372, 159] on button at bounding box center [370, 160] width 7 height 7
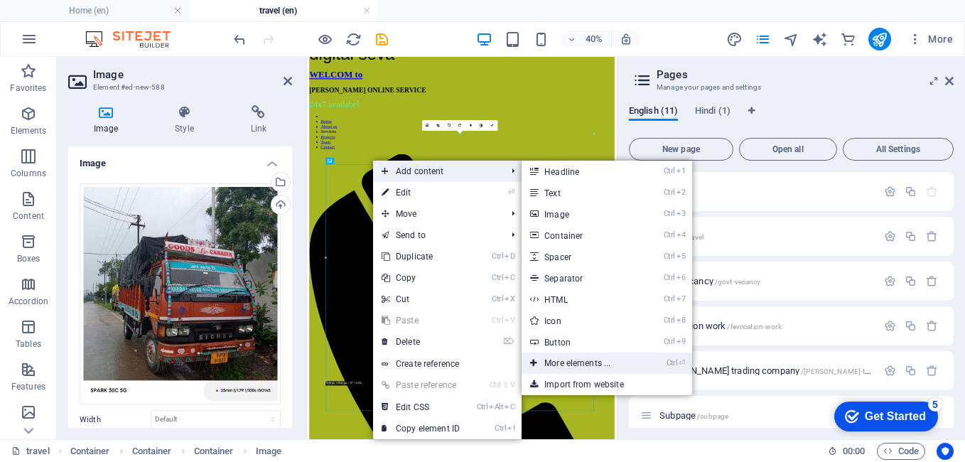
click at [565, 363] on link "Ctrl ⏎ More elements ..." at bounding box center [580, 363] width 117 height 21
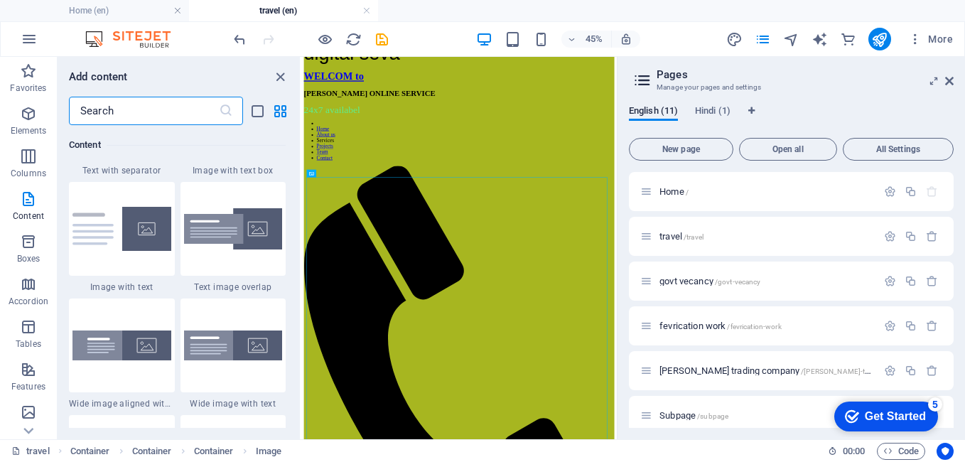
scroll to position [2775, 0]
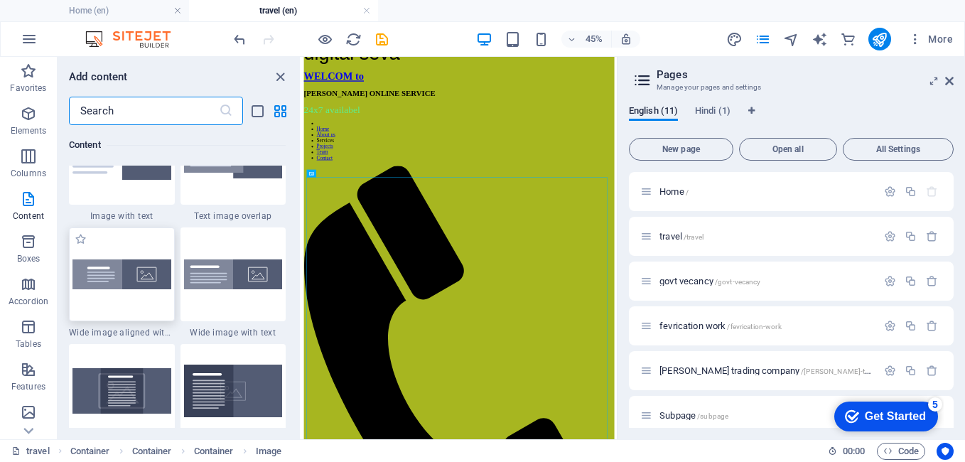
click at [109, 286] on img at bounding box center [122, 274] width 99 height 30
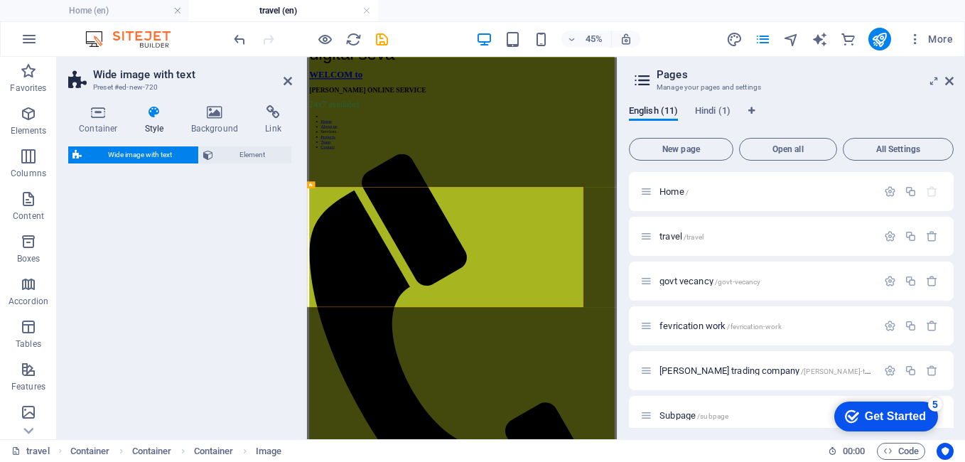
select select "%"
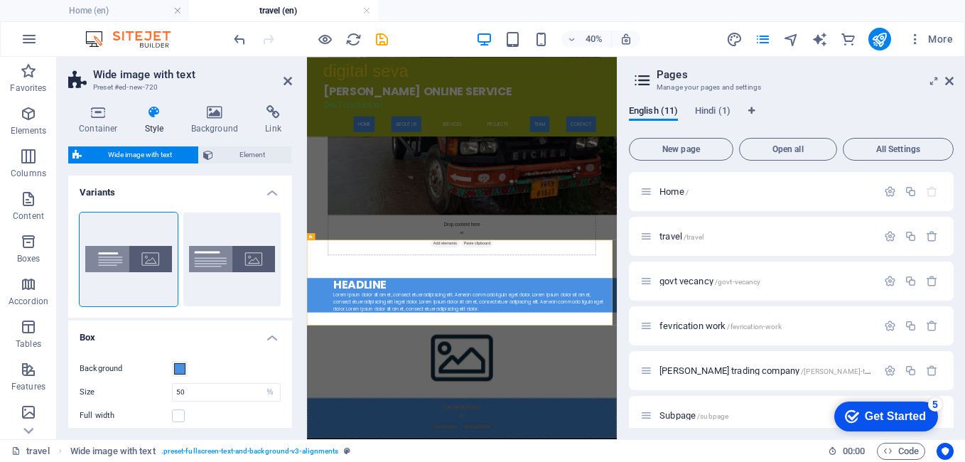
scroll to position [631, 0]
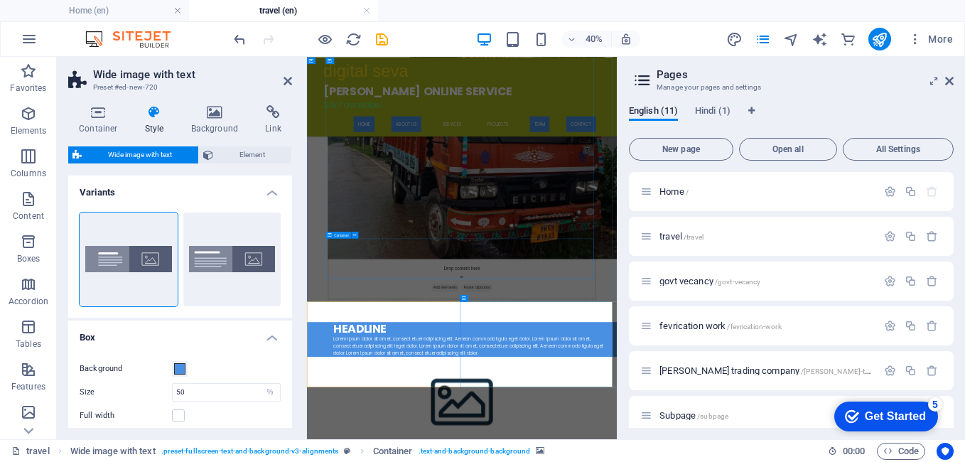
scroll to position [488, 0]
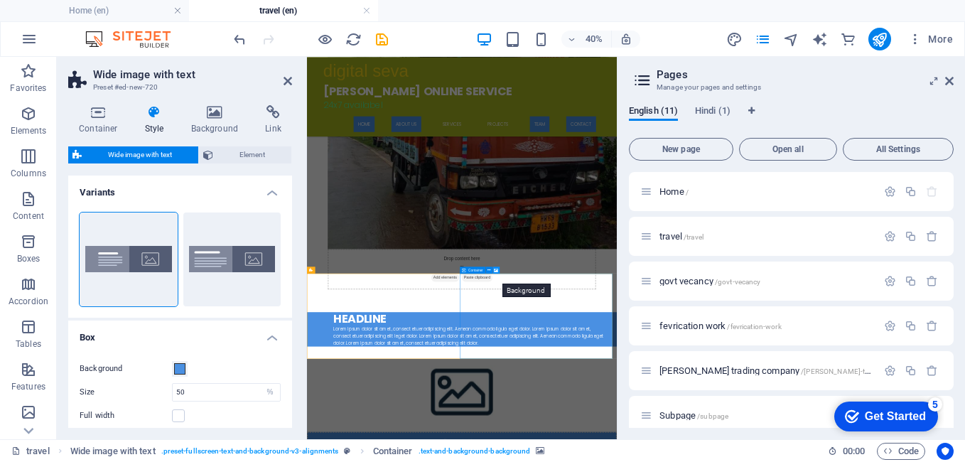
click at [496, 269] on icon at bounding box center [496, 270] width 4 height 6
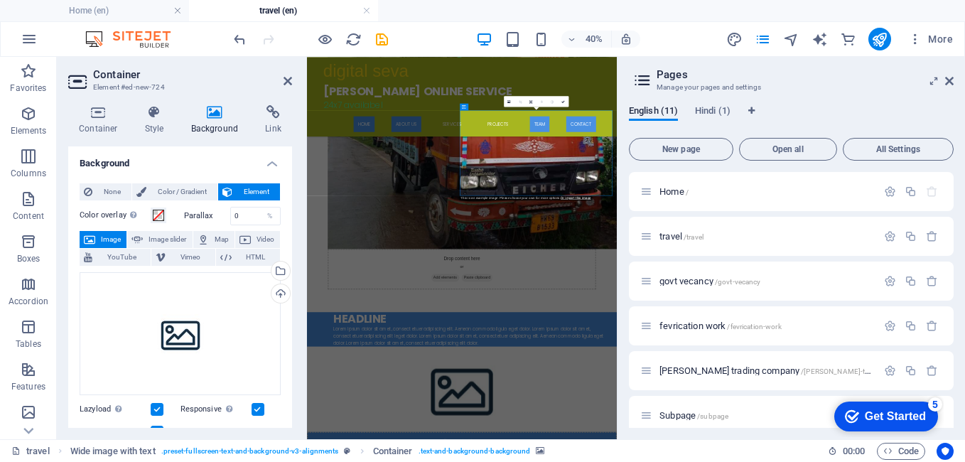
scroll to position [896, 0]
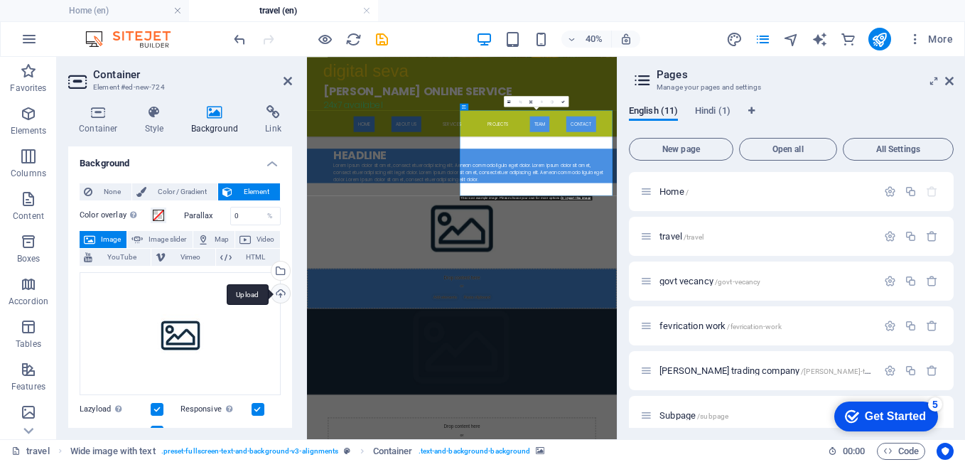
click at [279, 293] on div "Upload" at bounding box center [279, 294] width 21 height 21
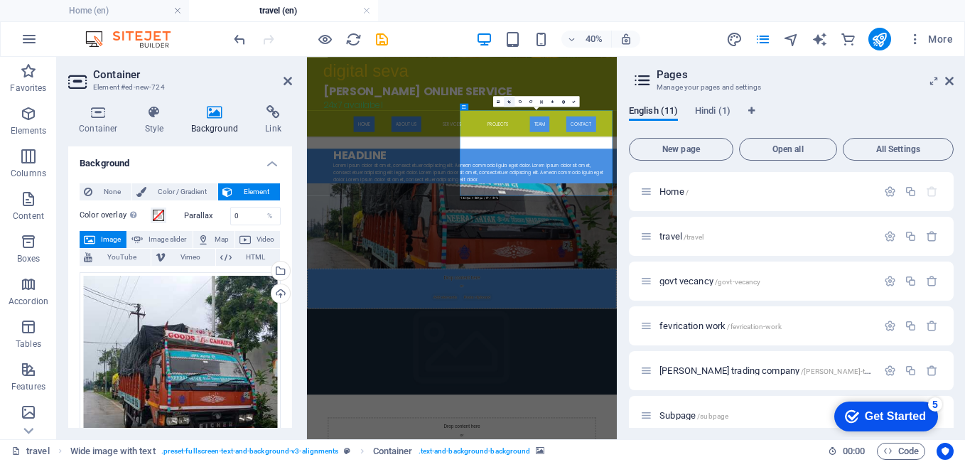
click at [509, 102] on icon at bounding box center [509, 102] width 3 height 4
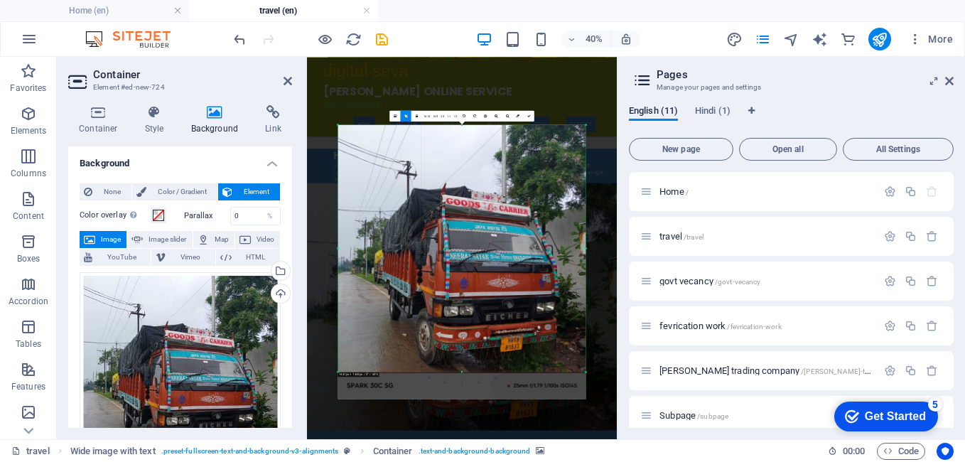
drag, startPoint x: 584, startPoint y: 385, endPoint x: 588, endPoint y: 317, distance: 67.6
click at [586, 317] on div "180 170 160 150 140 130 120 110 100 90 80 70 60 50 40 30 20 10 0 -10 -20 -30 -4…" at bounding box center [462, 247] width 248 height 247
click at [527, 112] on link at bounding box center [529, 115] width 11 height 11
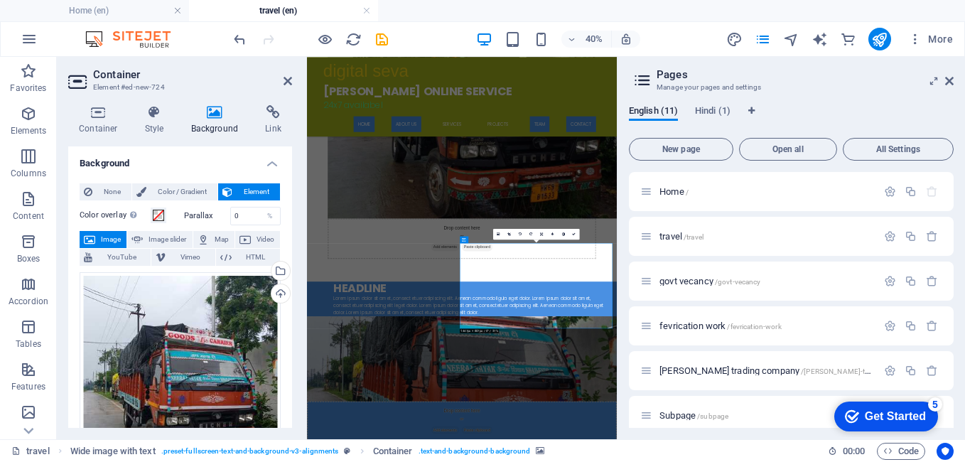
scroll to position [636, 0]
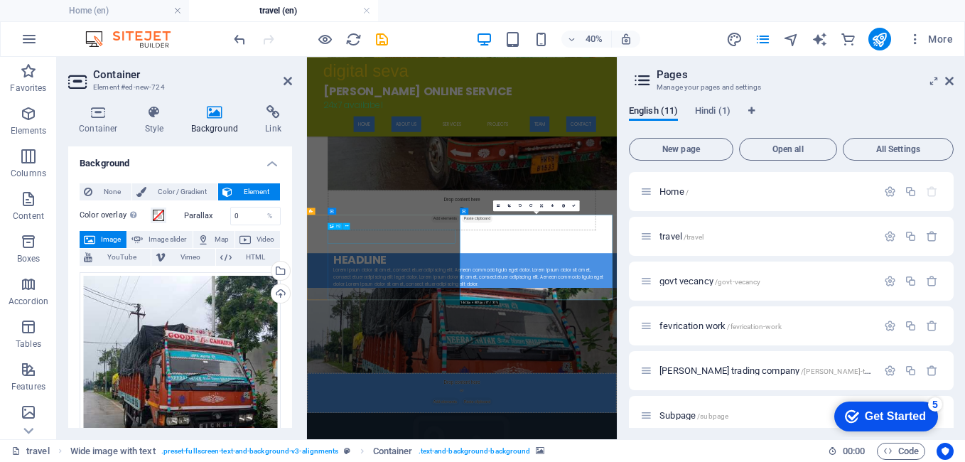
drag, startPoint x: 440, startPoint y: 501, endPoint x: 687, endPoint y: 279, distance: 332.7
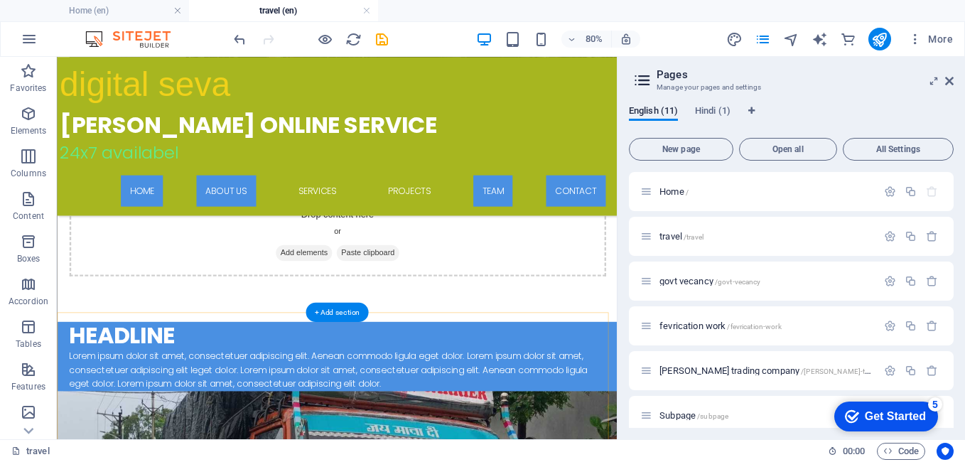
scroll to position [707, 0]
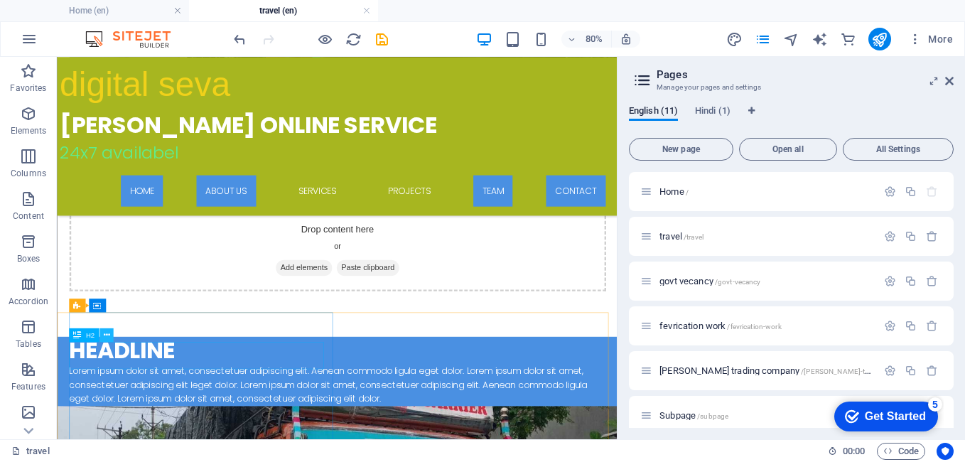
click at [109, 332] on icon at bounding box center [106, 335] width 6 height 12
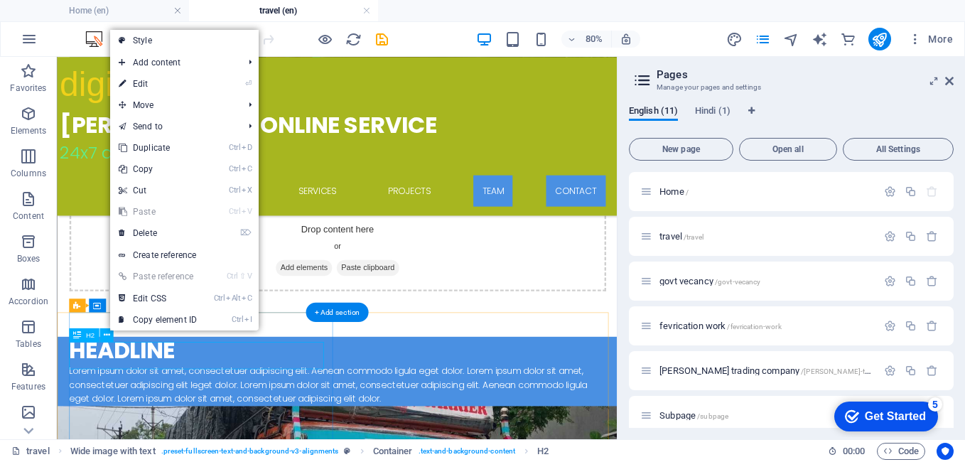
click at [211, 434] on div "Headline" at bounding box center [409, 424] width 675 height 34
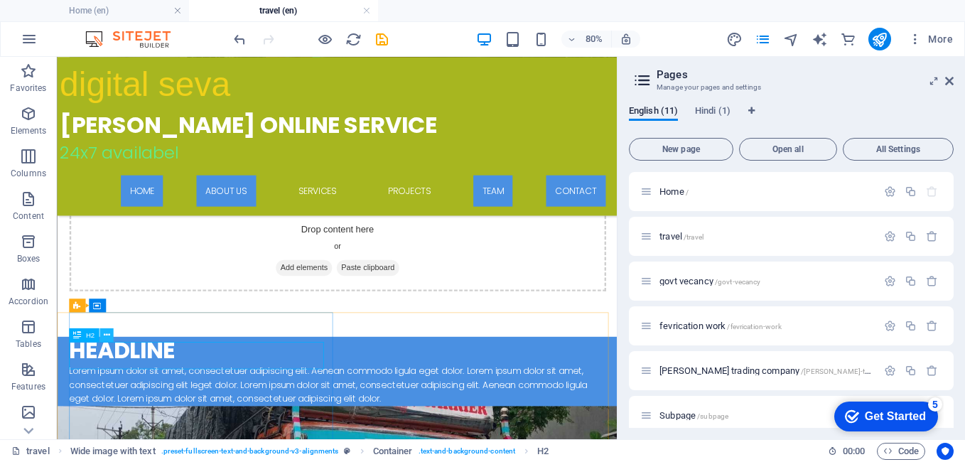
click at [111, 336] on button at bounding box center [107, 335] width 14 height 14
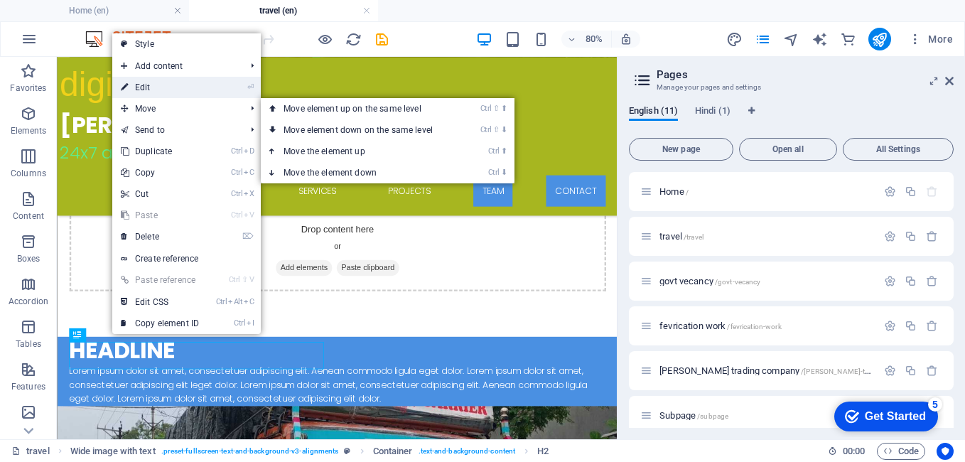
click at [146, 90] on link "⏎ Edit" at bounding box center [159, 87] width 95 height 21
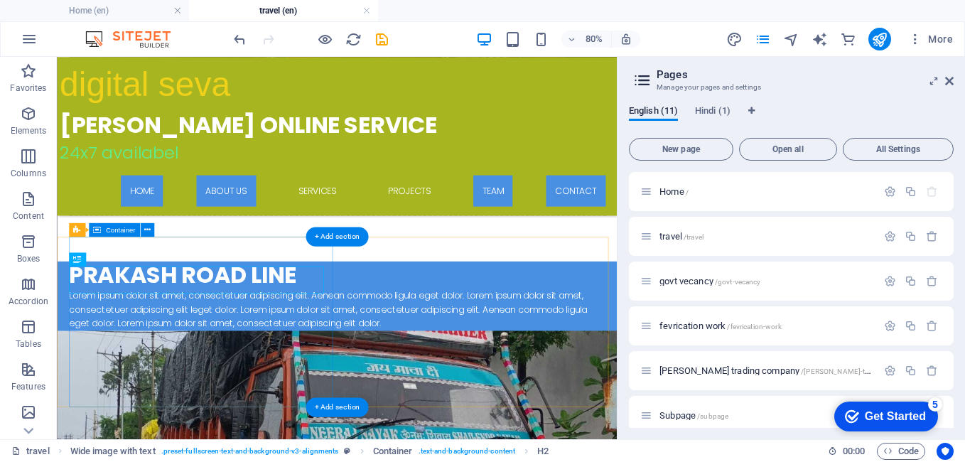
scroll to position [778, 0]
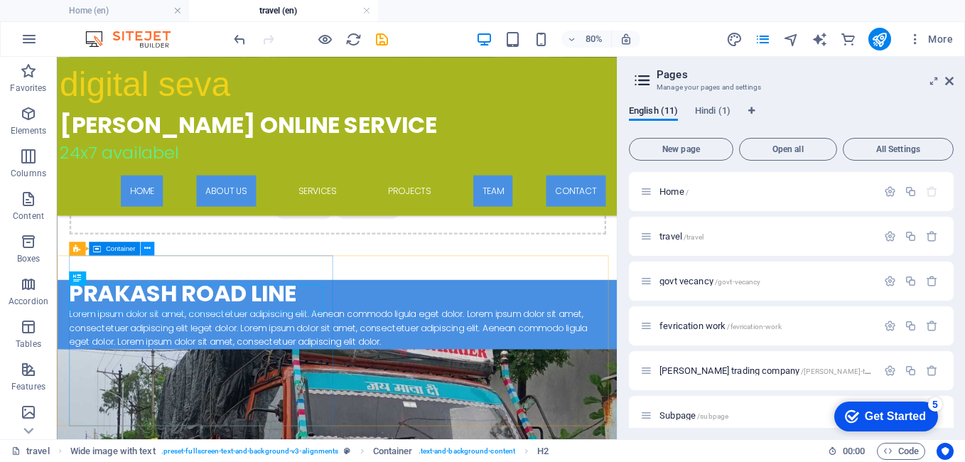
click at [149, 246] on icon at bounding box center [147, 248] width 6 height 12
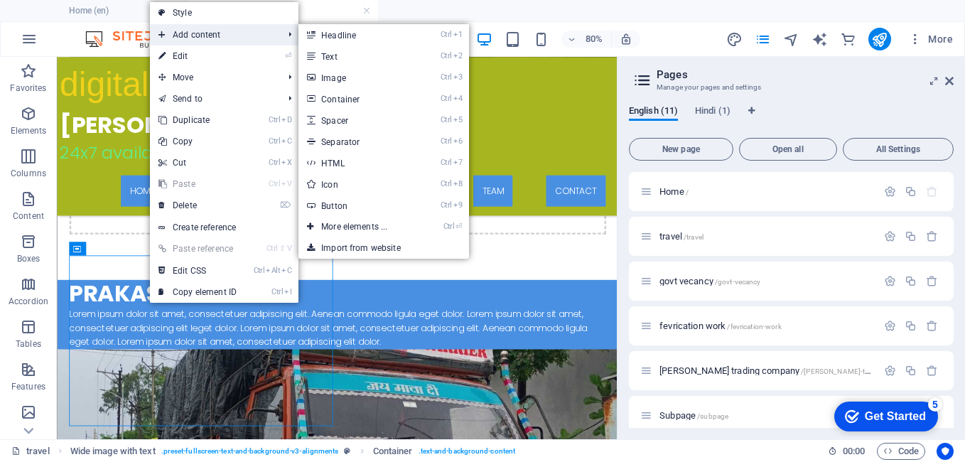
click at [195, 37] on span "Add content" at bounding box center [213, 34] width 127 height 21
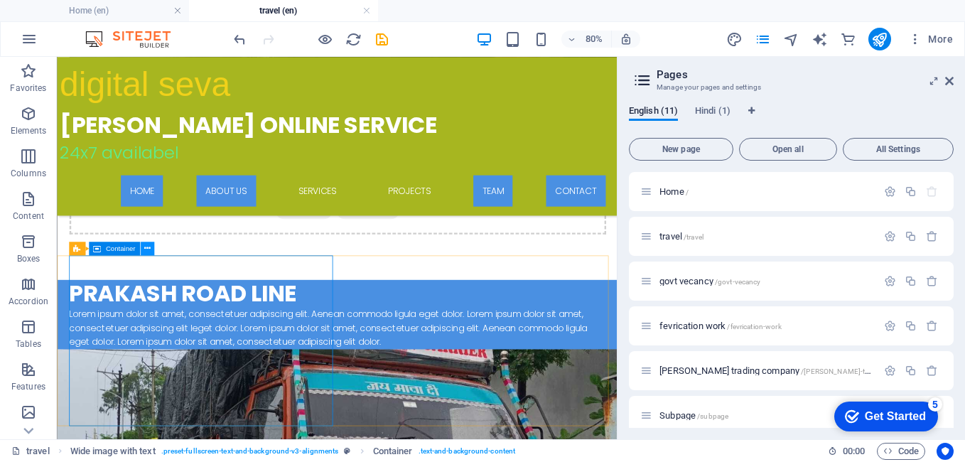
click at [148, 247] on icon at bounding box center [147, 248] width 6 height 12
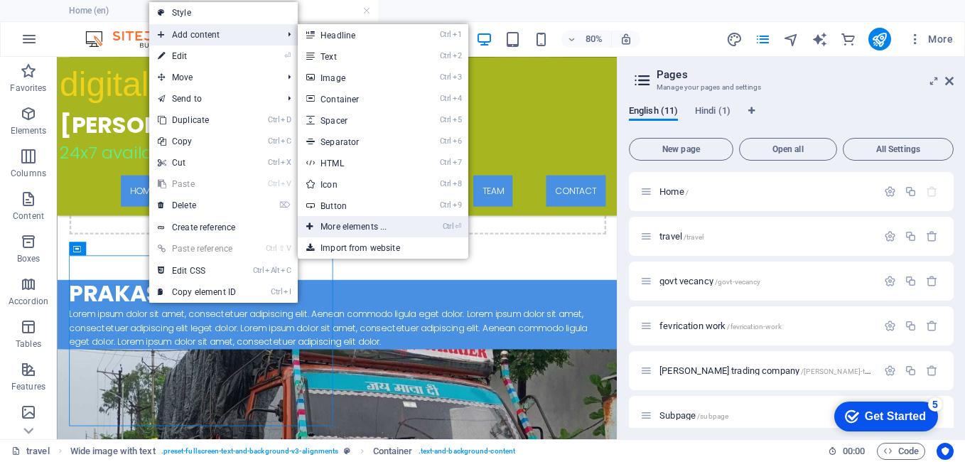
click at [346, 225] on link "Ctrl ⏎ More elements ..." at bounding box center [356, 226] width 117 height 21
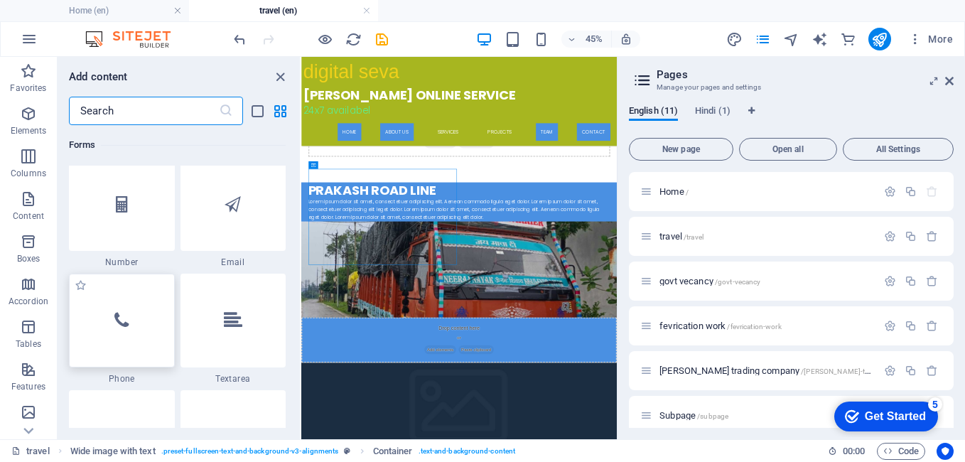
scroll to position [10876, 0]
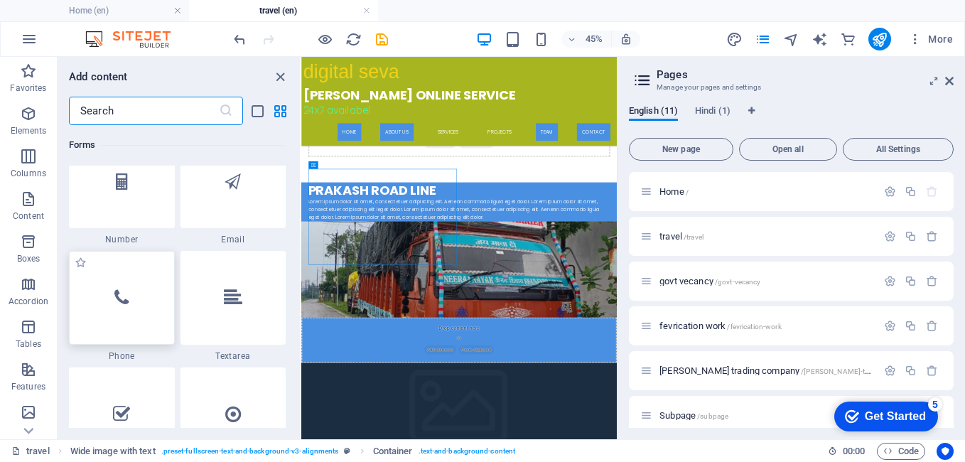
click at [133, 312] on div at bounding box center [122, 298] width 106 height 94
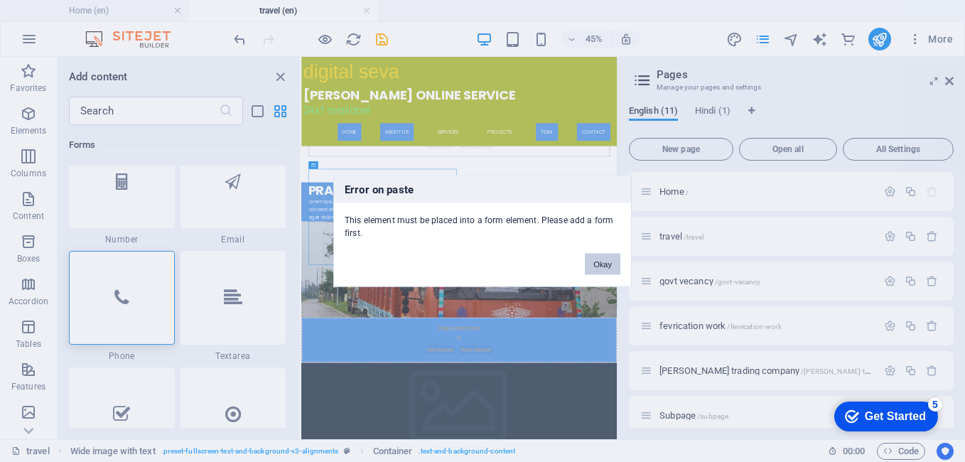
click at [602, 264] on button "Okay" at bounding box center [603, 264] width 36 height 21
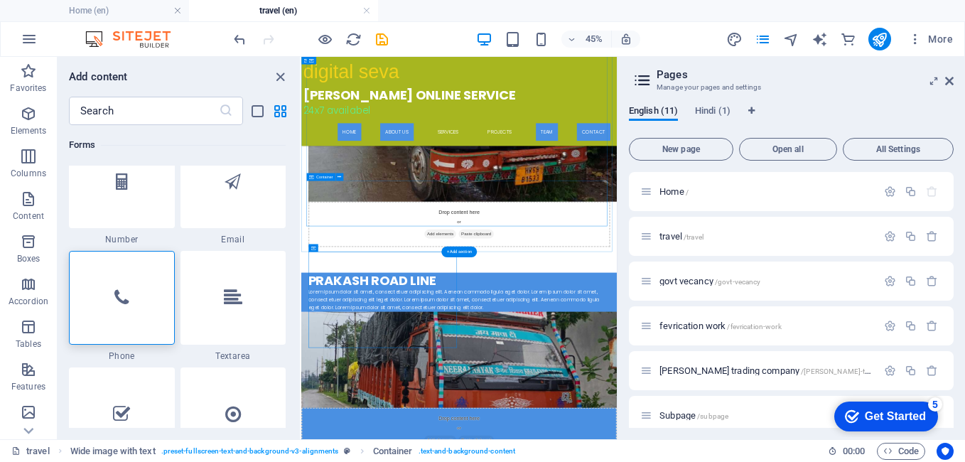
scroll to position [564, 0]
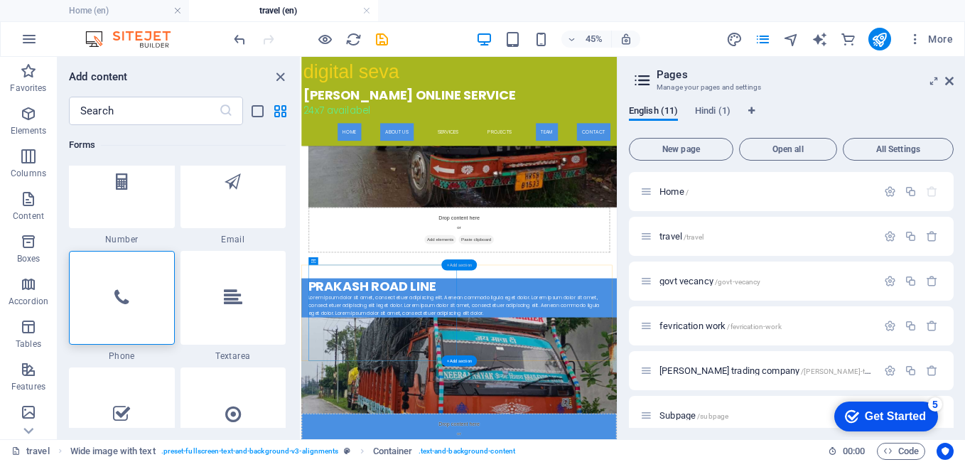
click at [456, 265] on div "+ Add section" at bounding box center [459, 264] width 36 height 11
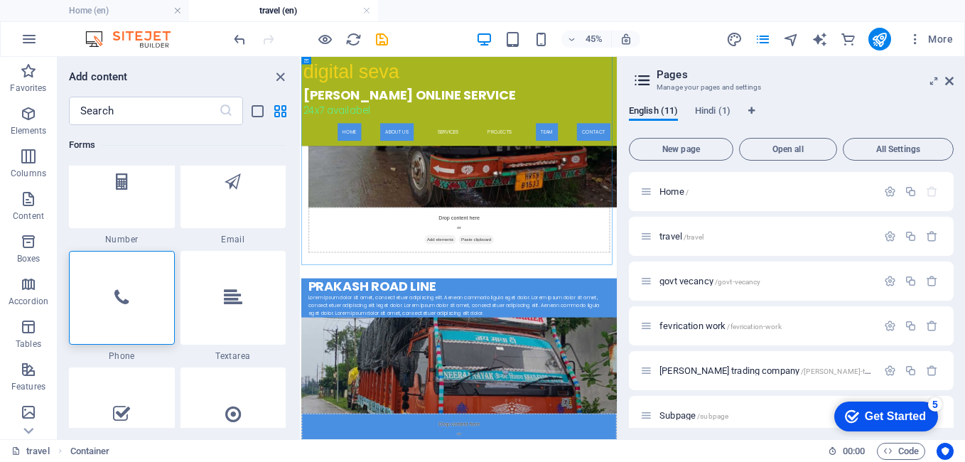
scroll to position [10876, 0]
click at [132, 331] on div at bounding box center [122, 299] width 106 height 94
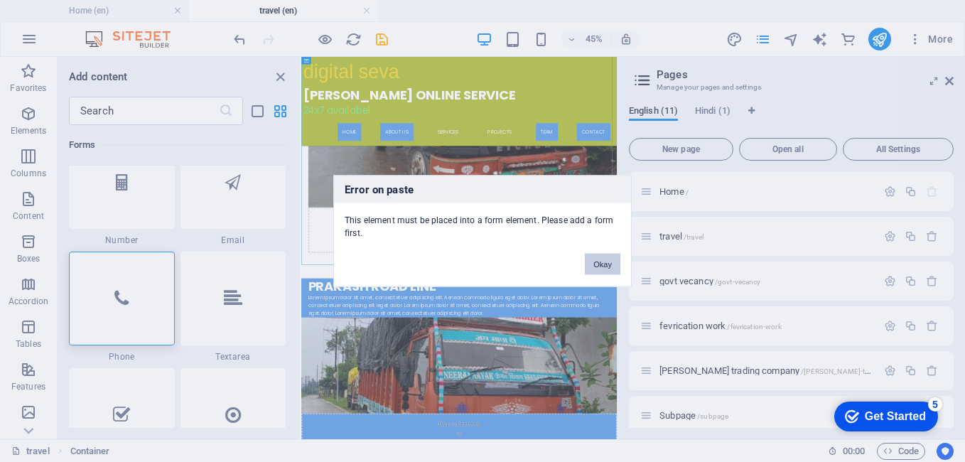
click at [606, 264] on button "Okay" at bounding box center [603, 264] width 36 height 21
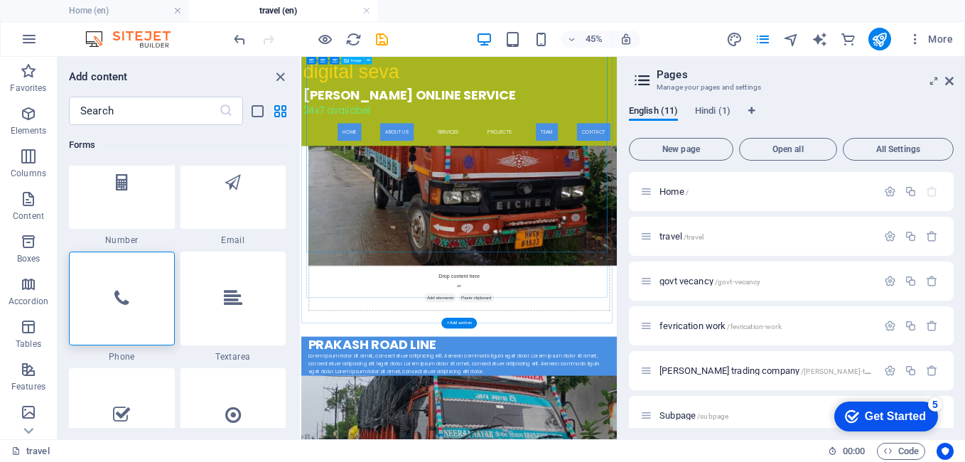
scroll to position [9, 0]
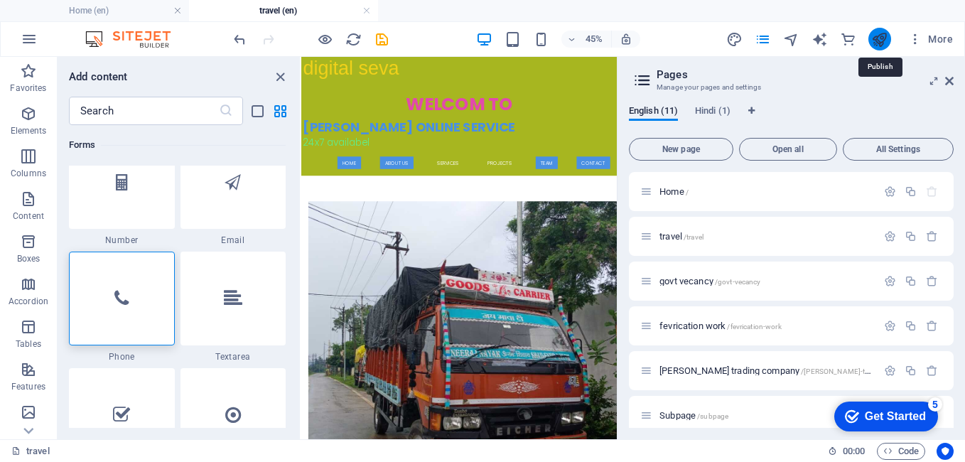
click at [876, 38] on icon "publish" at bounding box center [880, 39] width 16 height 16
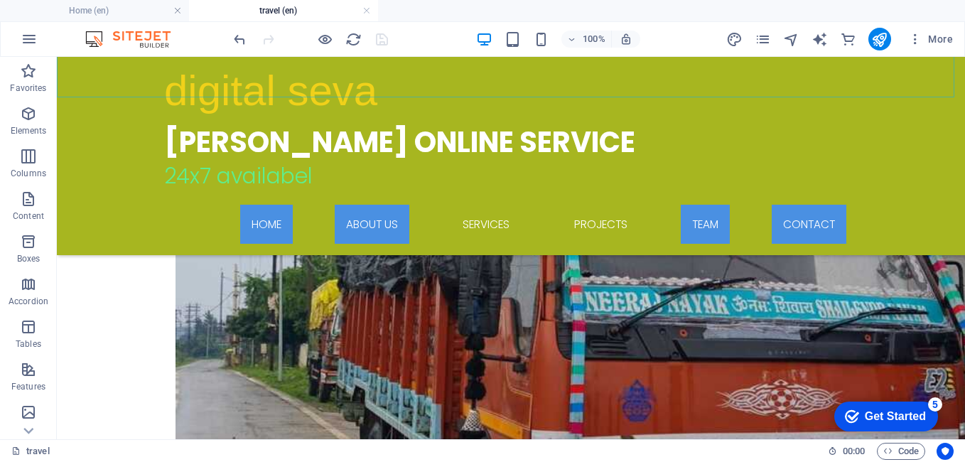
scroll to position [502, 0]
